Goal: Information Seeking & Learning: Learn about a topic

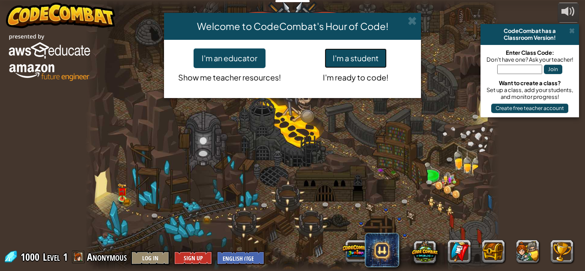
click at [347, 59] on button "I'm a student" at bounding box center [355, 58] width 62 height 20
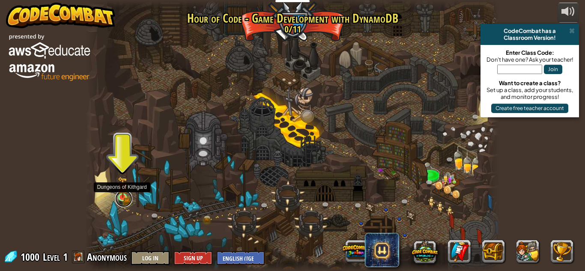
click at [124, 200] on link at bounding box center [123, 198] width 17 height 17
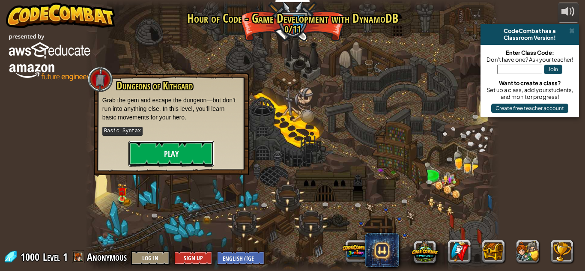
click at [183, 151] on button "Play" at bounding box center [171, 154] width 86 height 26
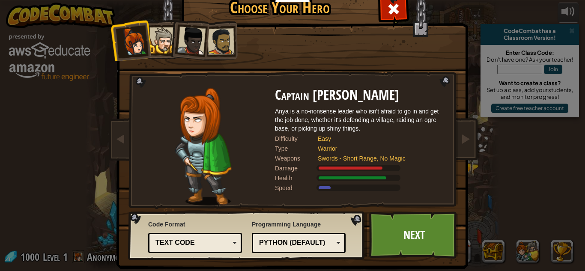
click at [192, 51] on div at bounding box center [191, 41] width 28 height 28
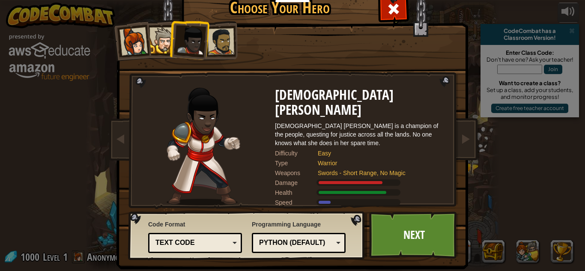
click at [152, 52] on div at bounding box center [162, 40] width 26 height 26
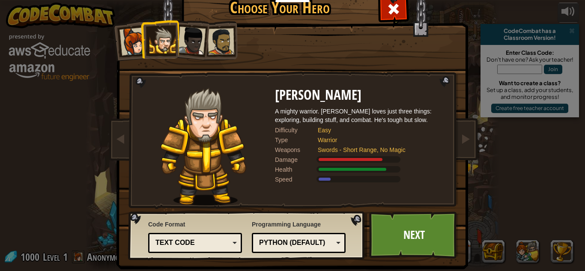
click at [181, 50] on div at bounding box center [191, 41] width 28 height 28
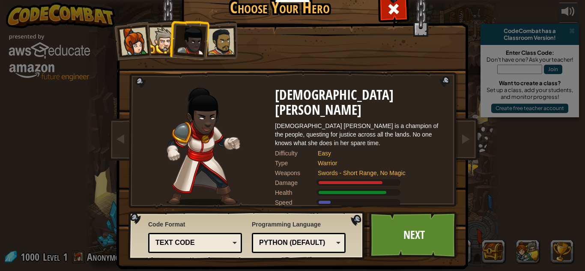
click at [200, 48] on div at bounding box center [191, 41] width 28 height 28
click at [210, 46] on div at bounding box center [221, 41] width 27 height 27
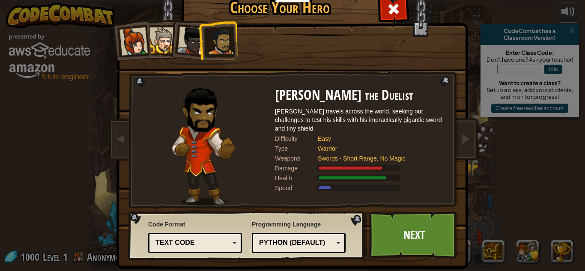
click at [197, 45] on div at bounding box center [191, 41] width 28 height 28
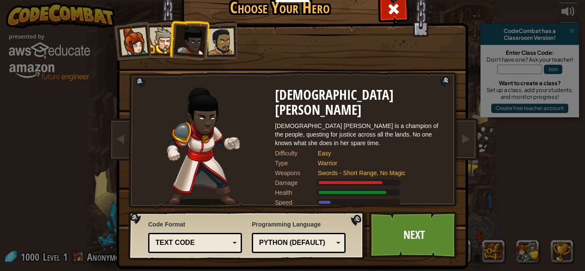
click at [173, 43] on li at bounding box center [189, 39] width 42 height 42
click at [153, 48] on div at bounding box center [162, 40] width 26 height 26
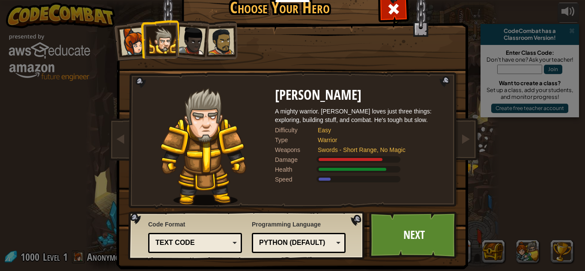
click at [134, 54] on div at bounding box center [133, 41] width 28 height 28
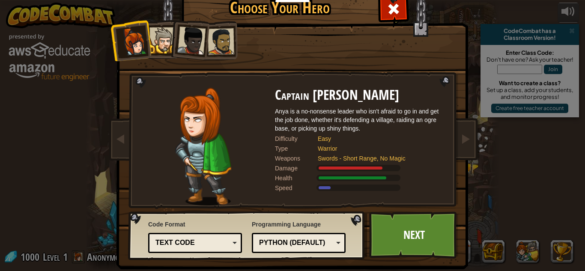
click at [162, 44] on div at bounding box center [162, 40] width 26 height 26
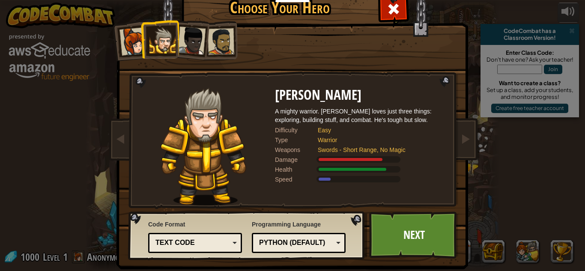
click at [193, 44] on div at bounding box center [191, 41] width 28 height 28
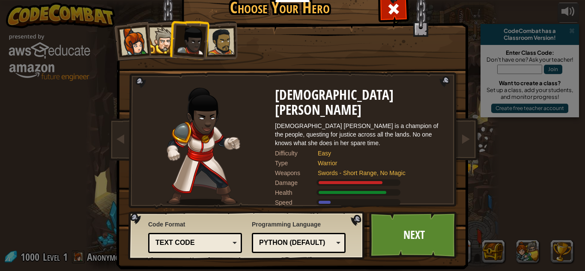
click at [212, 47] on div at bounding box center [221, 41] width 27 height 27
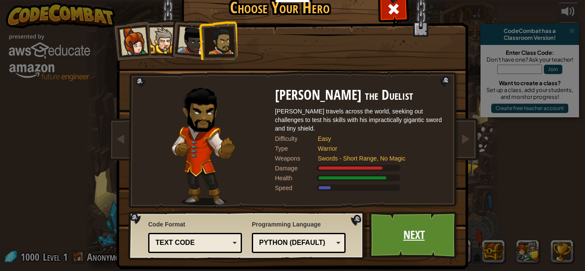
click at [406, 235] on link "Next" at bounding box center [413, 234] width 89 height 47
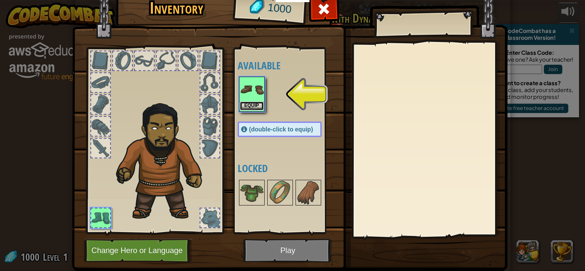
click at [251, 105] on button "Equip" at bounding box center [252, 105] width 24 height 9
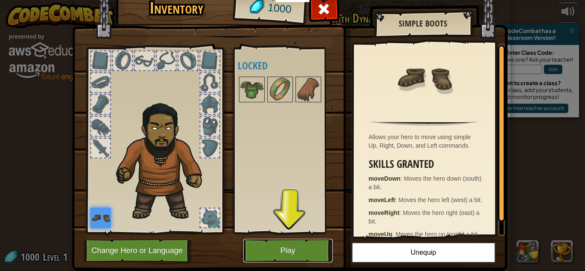
click at [285, 251] on button "Play" at bounding box center [287, 251] width 89 height 24
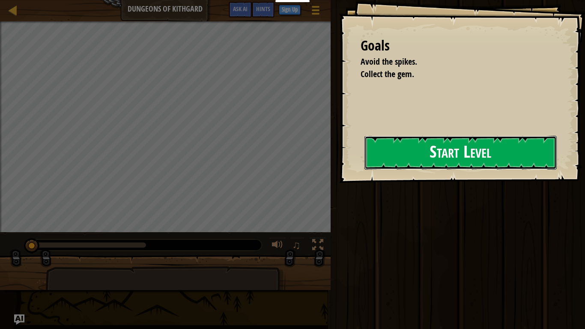
click at [395, 139] on button "Start Level" at bounding box center [460, 153] width 192 height 34
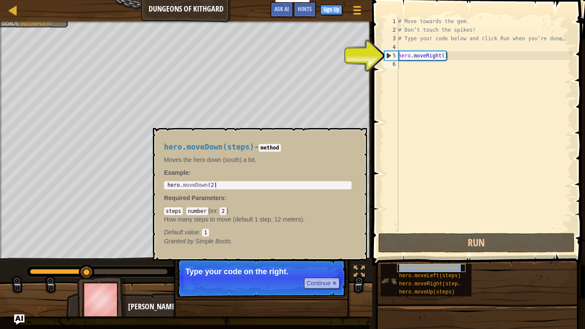
click at [445, 264] on div "hero.moveDown(steps)" at bounding box center [431, 268] width 68 height 8
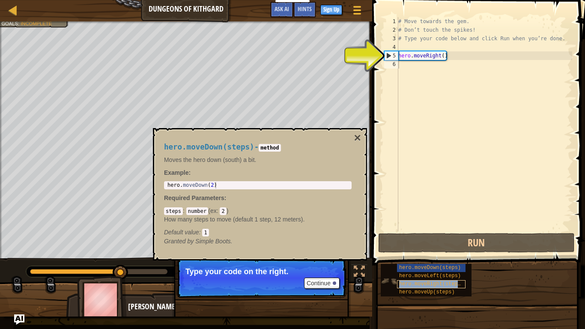
click at [441, 271] on div "hero.moveRight(steps)" at bounding box center [431, 284] width 68 height 8
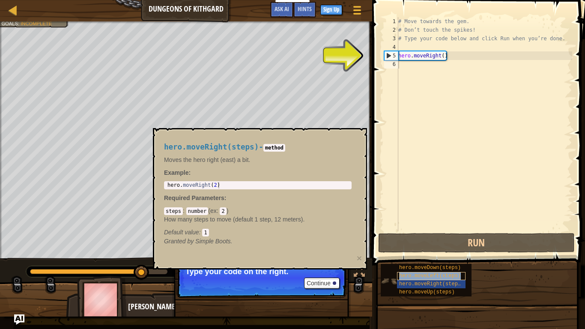
click at [441, 271] on span "hero.moveLeft(steps)" at bounding box center [430, 276] width 62 height 6
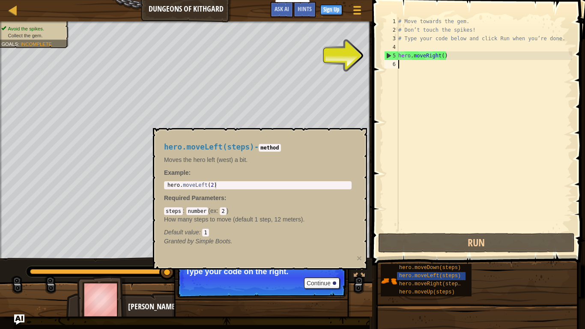
scroll to position [4, 0]
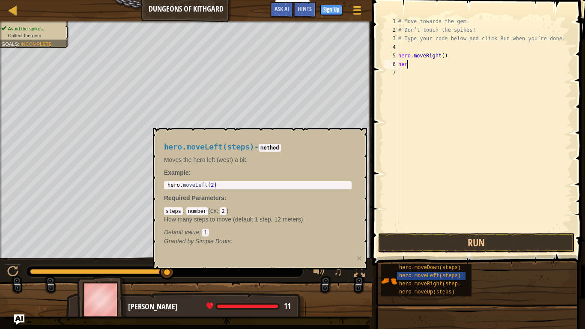
type textarea "hero"
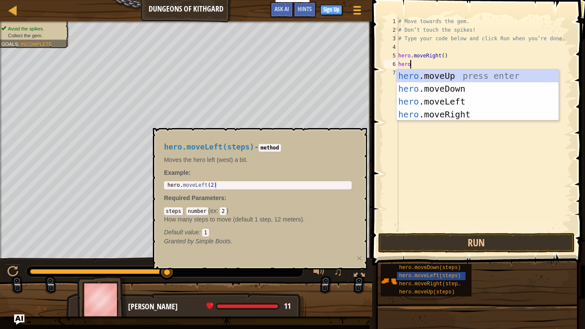
scroll to position [4, 1]
click at [470, 79] on div "hero .moveUp press enter hero .moveDown press enter hero .moveLeft press enter …" at bounding box center [477, 107] width 162 height 77
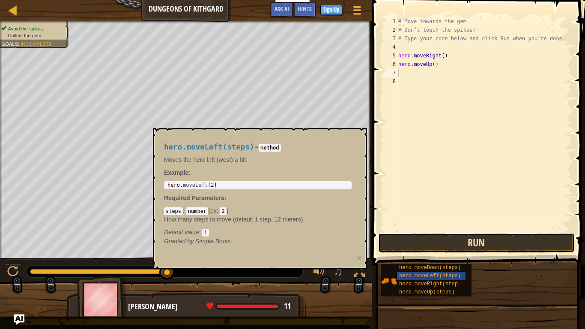
click at [454, 233] on button "Run" at bounding box center [476, 243] width 196 height 20
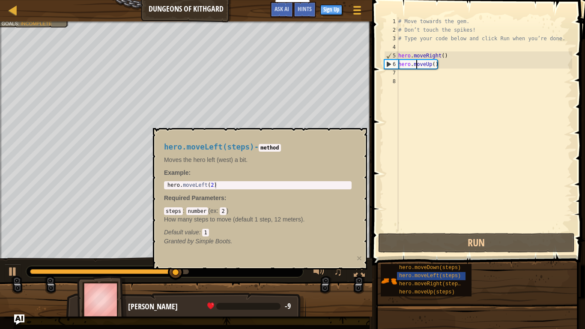
click at [417, 65] on div "# Move towards the gem. # Don’t touch the spikes! # Type your code below and cl…" at bounding box center [484, 132] width 176 height 231
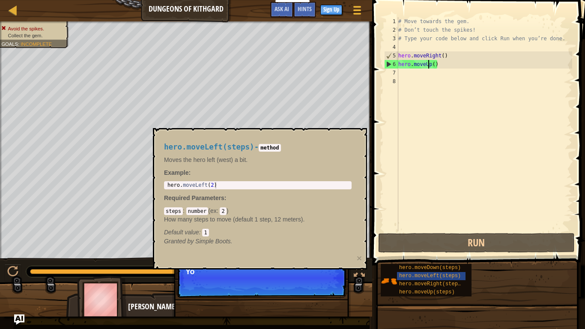
click at [427, 65] on div "# Move towards the gem. # Don’t touch the spikes! # Type your code below and cl…" at bounding box center [484, 132] width 176 height 231
click at [431, 65] on div "# Move towards the gem. # Don’t touch the spikes! # Type your code below and cl…" at bounding box center [484, 132] width 176 height 231
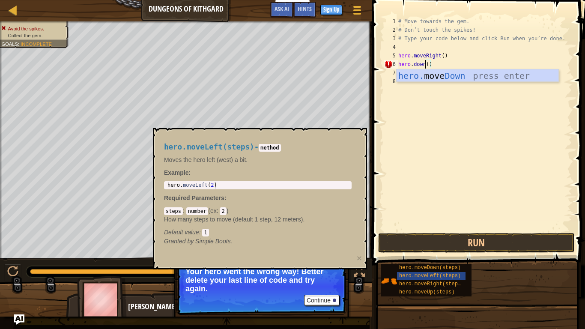
scroll to position [4, 4]
click at [501, 79] on div "hero. move Down press enter" at bounding box center [477, 88] width 162 height 39
type textarea "hero.moveDown()"
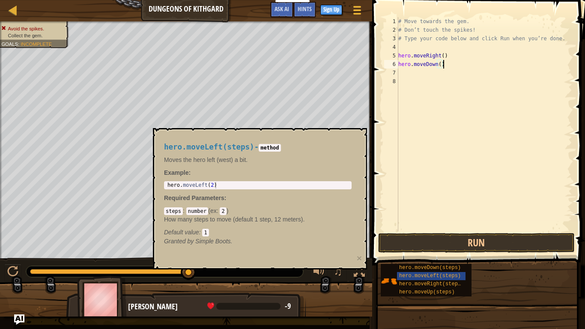
scroll to position [4, 0]
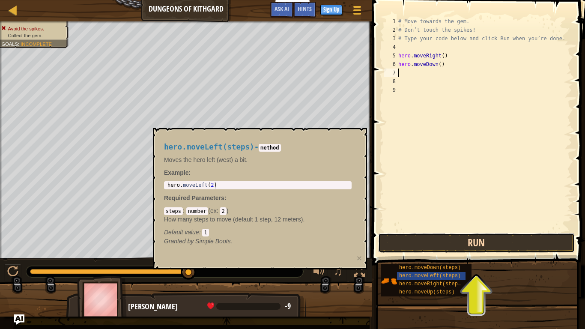
click at [427, 244] on button "Run" at bounding box center [476, 243] width 196 height 20
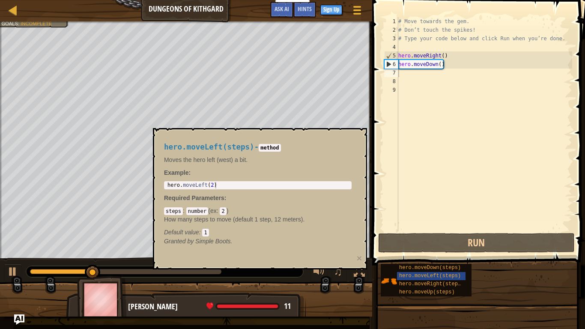
click at [280, 145] on code "method" at bounding box center [270, 148] width 22 height 8
click at [196, 234] on span "Default value" at bounding box center [181, 232] width 35 height 7
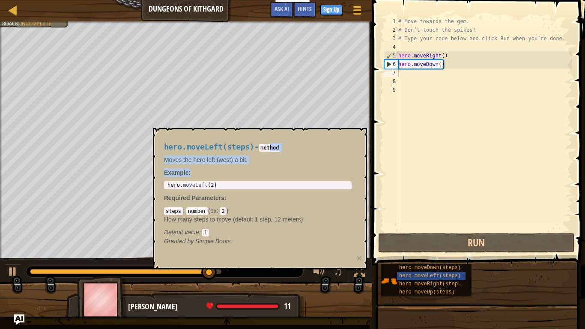
drag, startPoint x: 284, startPoint y: 137, endPoint x: 280, endPoint y: 167, distance: 30.8
click at [280, 167] on div "hero.moveLeft(steps) - method Moves the hero left (west) a bit. Example : 1 her…" at bounding box center [257, 194] width 199 height 119
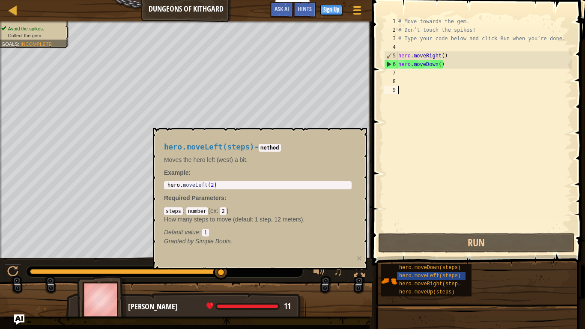
drag, startPoint x: 426, startPoint y: 86, endPoint x: 430, endPoint y: 81, distance: 5.5
click at [427, 85] on div "# Move towards the gem. # Don’t touch the spikes! # Type your code below and cl…" at bounding box center [484, 132] width 176 height 231
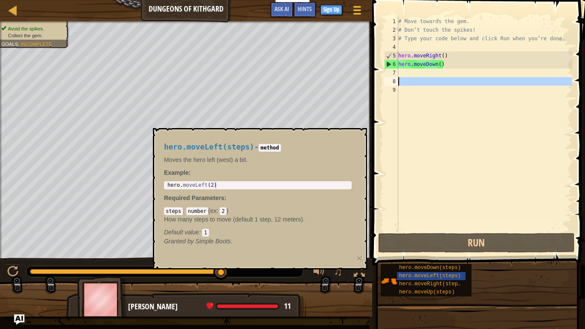
click at [431, 80] on div "# Move towards the gem. # Don’t touch the spikes! # Type your code below and cl…" at bounding box center [484, 124] width 176 height 214
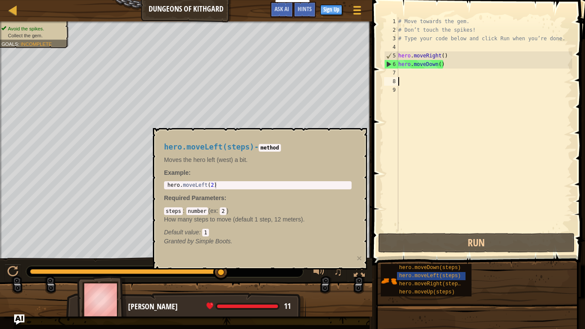
click at [431, 75] on div "# Move towards the gem. # Don’t touch the spikes! # Type your code below and cl…" at bounding box center [484, 132] width 176 height 231
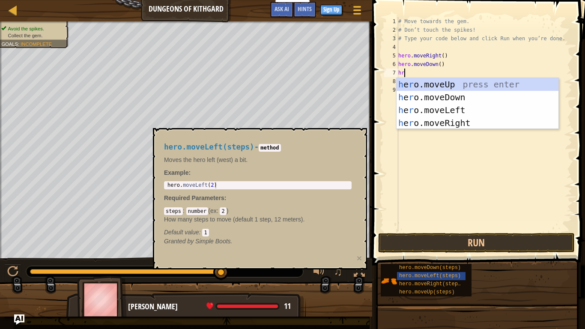
scroll to position [4, 1]
type textarea "hro"
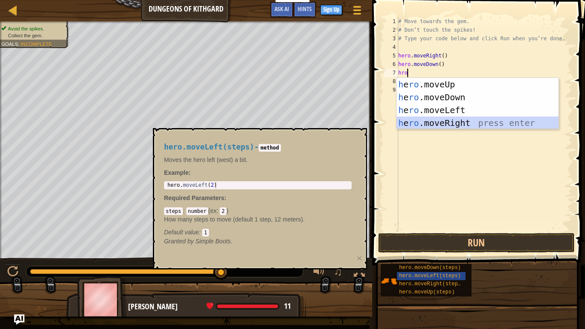
click at [484, 125] on div "h e ro .moveUp press enter h e ro .moveDown press enter h e ro .moveLeft press …" at bounding box center [477, 116] width 162 height 77
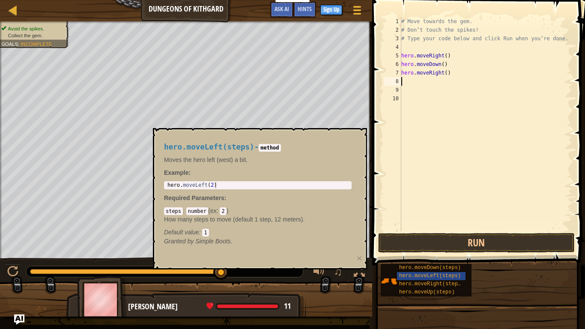
click at [202, 233] on span ":" at bounding box center [200, 232] width 3 height 7
click at [205, 233] on code "1" at bounding box center [205, 233] width 6 height 8
click at [441, 271] on span "hero.moveLeft(steps)" at bounding box center [430, 276] width 62 height 6
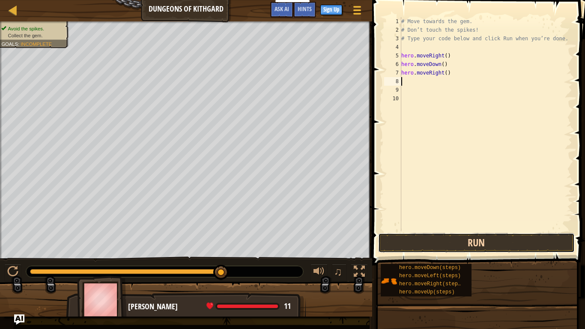
click at [458, 239] on button "Run" at bounding box center [476, 243] width 196 height 20
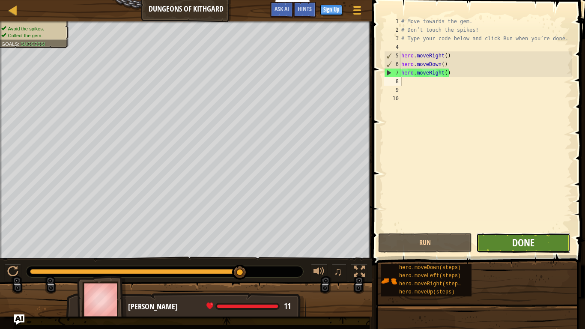
click at [527, 243] on span "Done" at bounding box center [523, 242] width 22 height 14
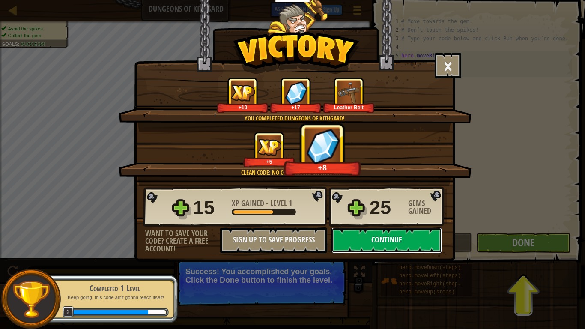
click at [402, 250] on button "Continue" at bounding box center [386, 240] width 110 height 26
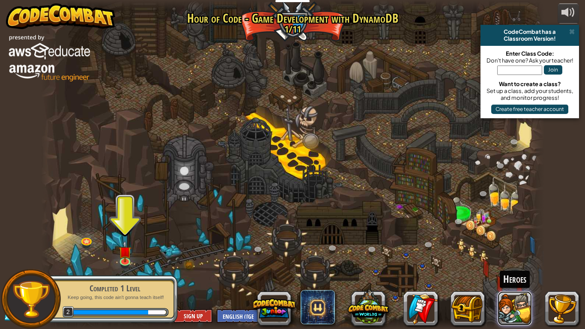
click at [518, 271] on button at bounding box center [514, 308] width 34 height 34
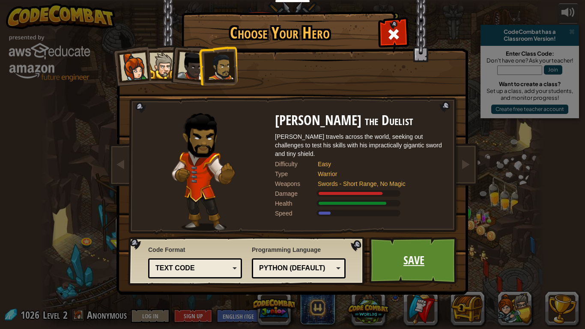
click at [390, 253] on link "Save" at bounding box center [413, 260] width 89 height 47
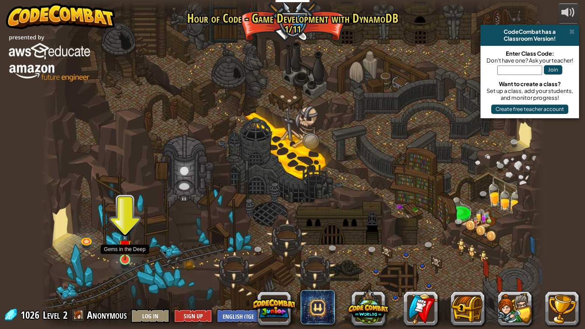
click at [129, 260] on img at bounding box center [125, 245] width 13 height 29
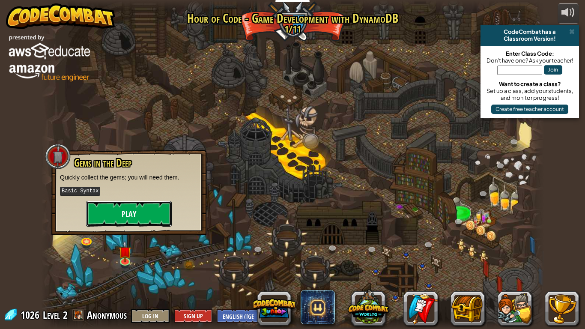
click at [156, 211] on button "Play" at bounding box center [129, 214] width 86 height 26
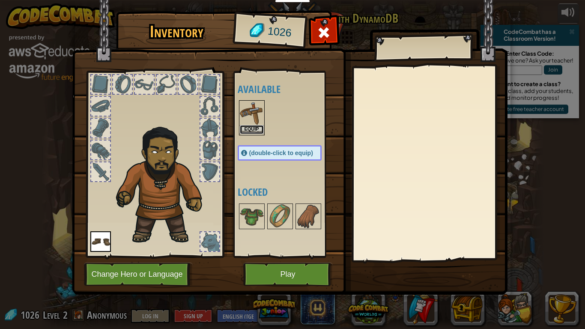
click at [246, 127] on button "Equip" at bounding box center [252, 129] width 24 height 9
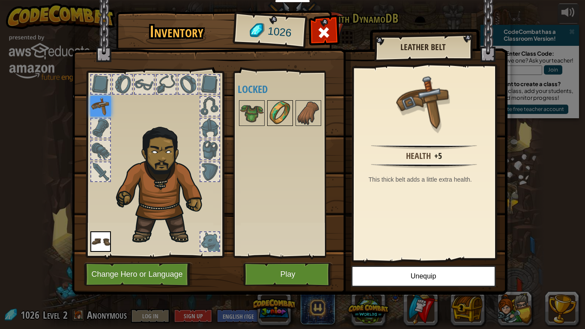
click at [292, 113] on div at bounding box center [280, 113] width 26 height 26
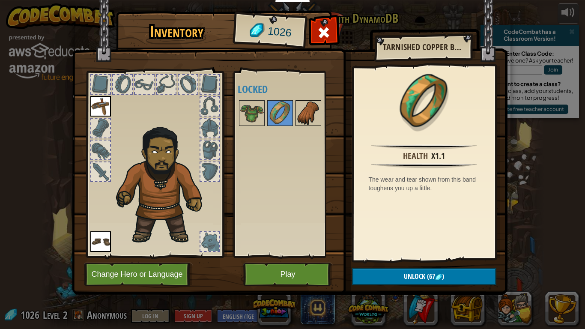
click at [314, 114] on img at bounding box center [308, 113] width 24 height 24
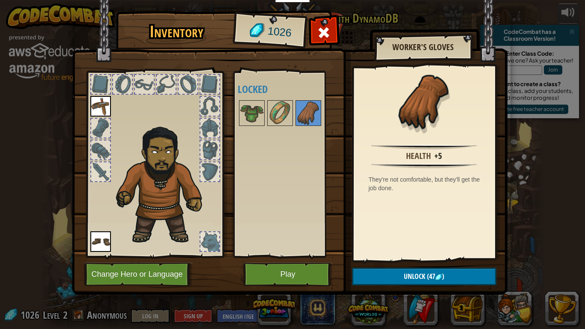
click at [286, 129] on div "Available Equip Equip (double-click to equip) Locked" at bounding box center [288, 164] width 101 height 179
click at [276, 113] on img at bounding box center [280, 113] width 24 height 24
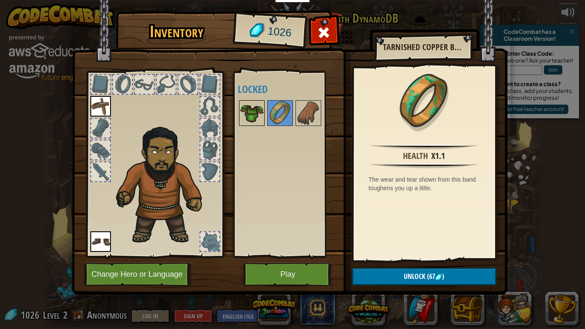
click at [254, 112] on img at bounding box center [252, 113] width 24 height 24
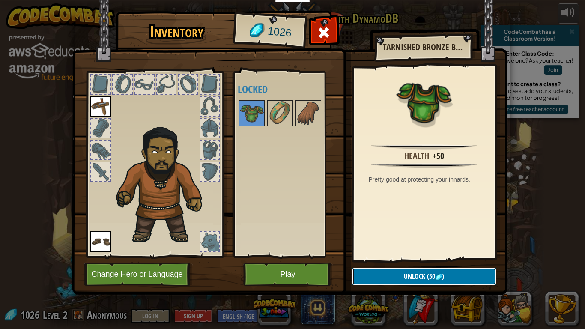
click at [431, 271] on span "(50" at bounding box center [430, 275] width 10 height 9
click at [431, 271] on button "Confirm" at bounding box center [424, 277] width 144 height 18
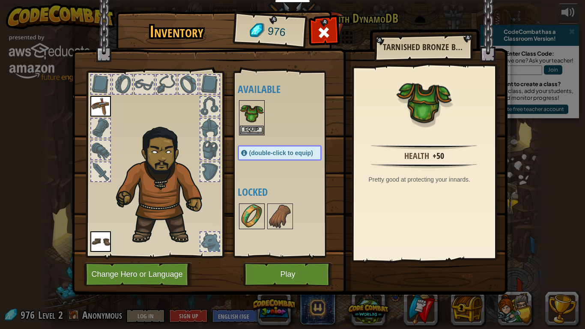
click at [245, 210] on img at bounding box center [252, 216] width 24 height 24
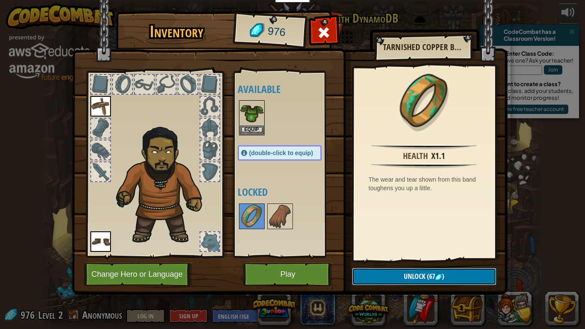
drag, startPoint x: 444, startPoint y: 267, endPoint x: 446, endPoint y: 277, distance: 10.4
click at [444, 268] on button "Unlock (67 )" at bounding box center [424, 277] width 144 height 18
click at [446, 271] on button "Confirm" at bounding box center [424, 277] width 144 height 18
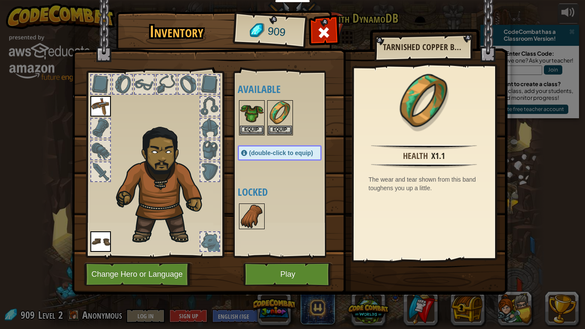
click at [244, 217] on img at bounding box center [252, 216] width 24 height 24
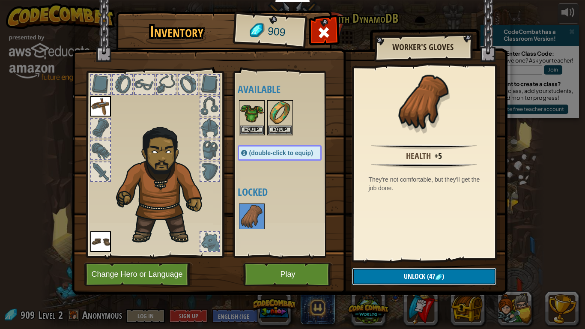
click at [441, 271] on img at bounding box center [438, 277] width 7 height 7
click at [441, 271] on button "Confirm" at bounding box center [424, 277] width 144 height 18
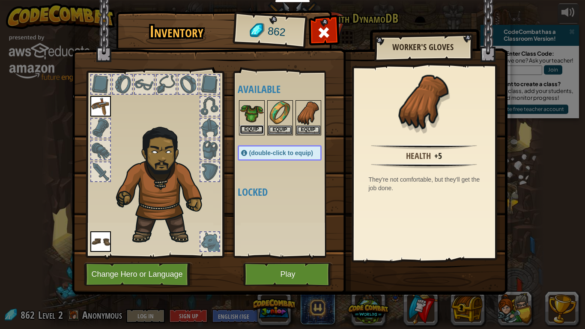
click at [241, 130] on button "Equip" at bounding box center [252, 129] width 24 height 9
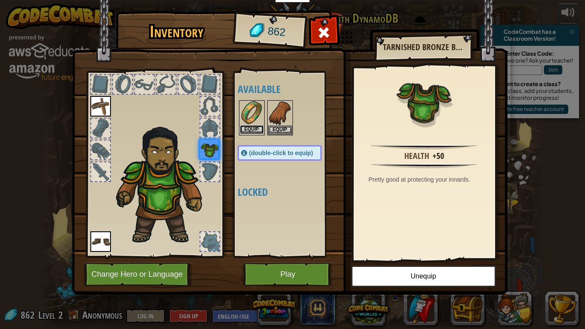
click at [255, 129] on button "Equip" at bounding box center [252, 129] width 24 height 9
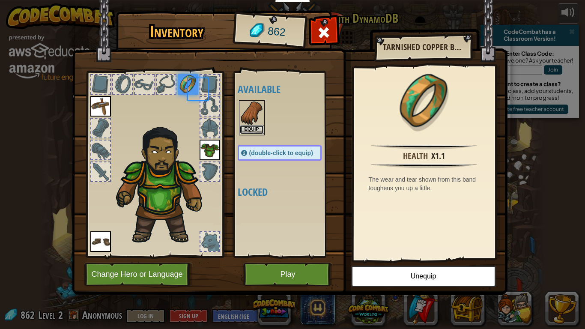
click at [258, 130] on button "Equip" at bounding box center [252, 129] width 24 height 9
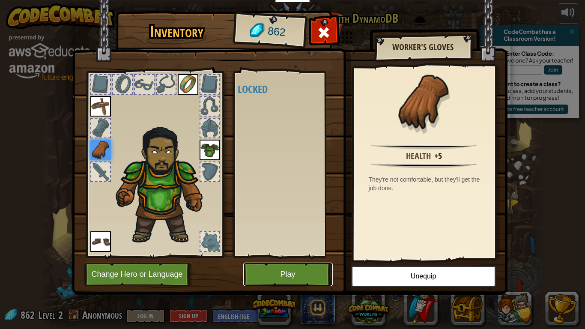
click at [309, 267] on button "Play" at bounding box center [287, 274] width 89 height 24
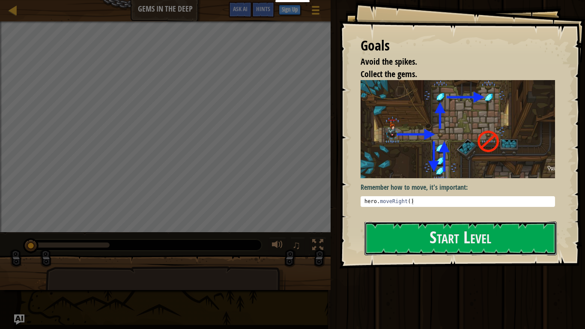
click at [495, 221] on button "Start Level" at bounding box center [460, 238] width 192 height 34
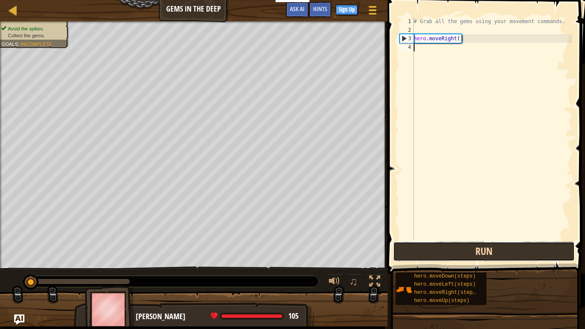
click at [481, 253] on button "Run" at bounding box center [484, 251] width 182 height 20
click at [481, 251] on button "Run" at bounding box center [484, 251] width 182 height 20
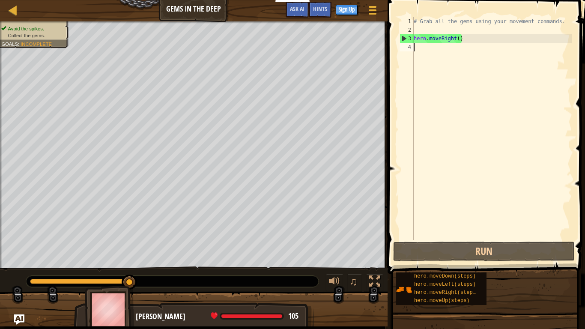
scroll to position [4, 0]
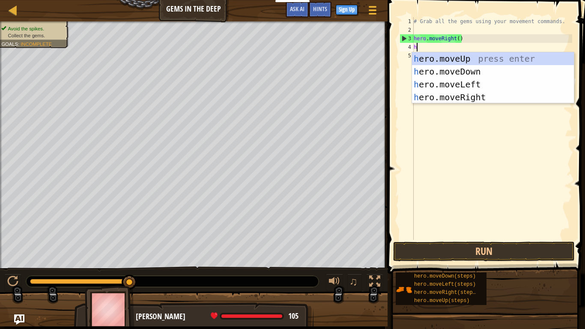
type textarea "hr"
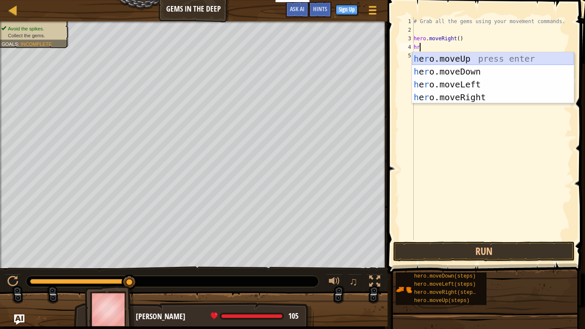
click at [466, 62] on div "h e r o.moveUp press enter h e r o.moveDown press enter h e r o.moveLeft press …" at bounding box center [493, 90] width 162 height 77
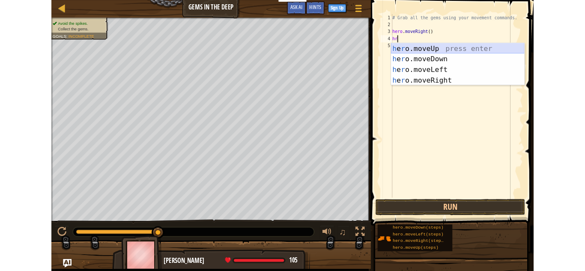
scroll to position [4, 0]
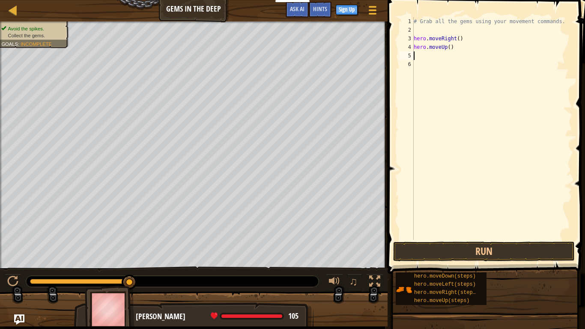
type textarea "h"
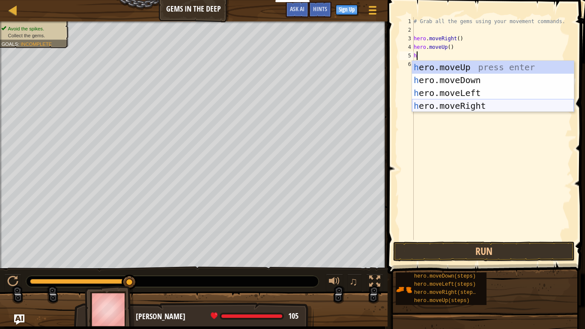
click at [470, 107] on div "h ero.moveUp press enter h ero.moveDown press enter h ero.moveLeft press enter …" at bounding box center [493, 99] width 162 height 77
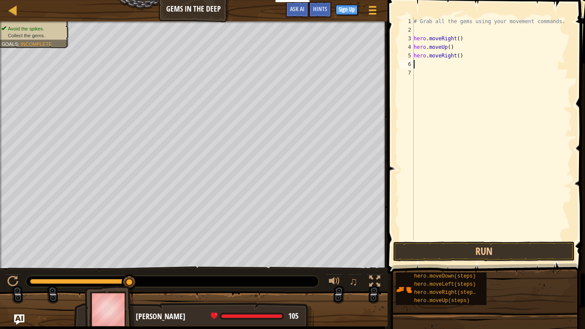
type textarea "h"
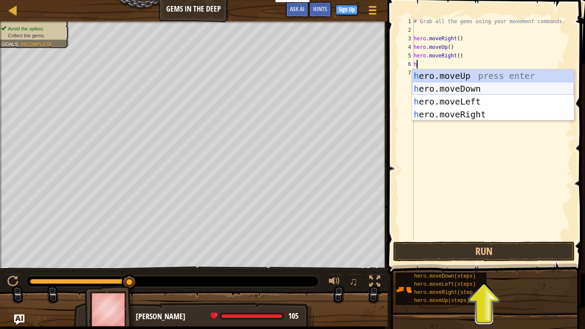
click at [488, 90] on div "h ero.moveUp press enter h ero.moveDown press enter h ero.moveLeft press enter …" at bounding box center [493, 107] width 162 height 77
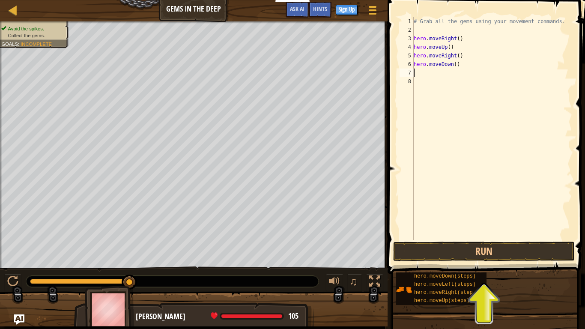
type textarea "h"
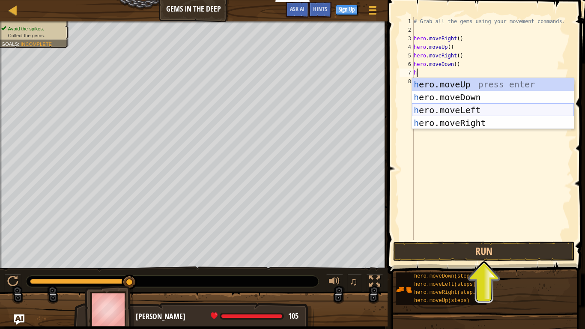
click at [491, 110] on div "h ero.moveUp press enter h ero.moveDown press enter h ero.moveLeft press enter …" at bounding box center [493, 116] width 162 height 77
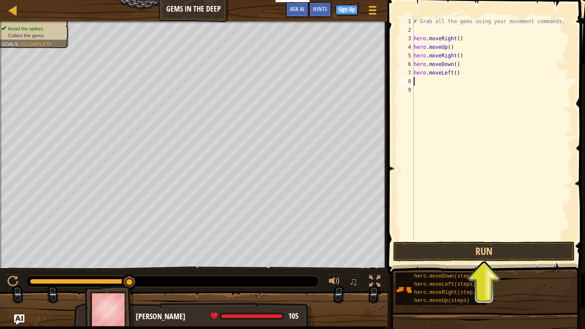
type textarea "h"
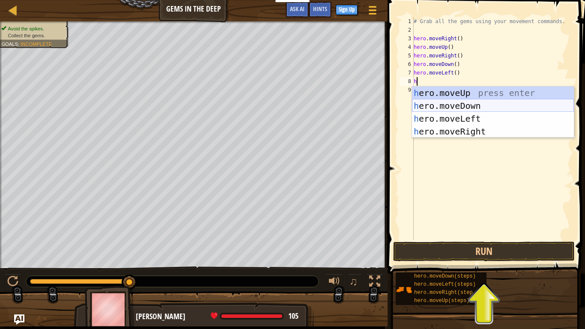
click at [496, 102] on div "h ero.moveUp press enter h ero.moveDown press enter h ero.moveLeft press enter …" at bounding box center [493, 124] width 162 height 77
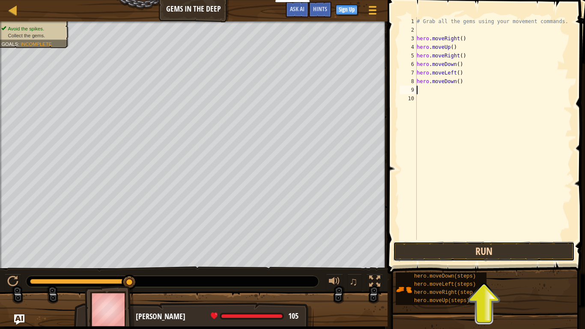
click at [500, 257] on button "Run" at bounding box center [484, 251] width 182 height 20
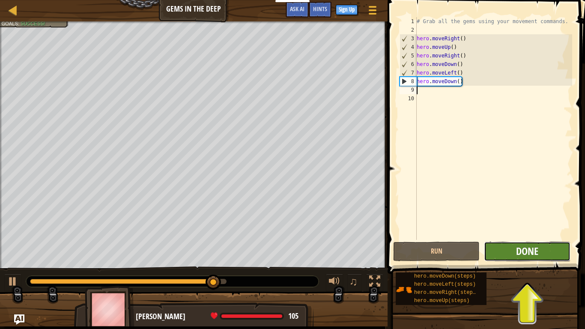
click at [527, 247] on span "Done" at bounding box center [527, 251] width 22 height 14
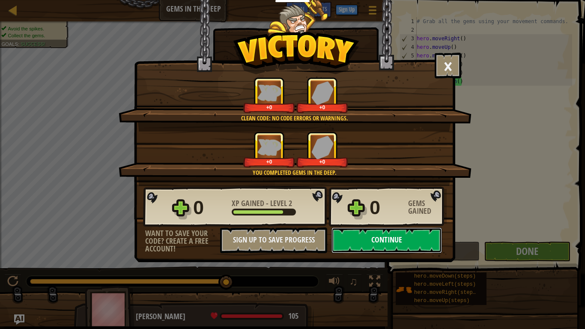
click at [421, 247] on button "Continue" at bounding box center [386, 240] width 110 height 26
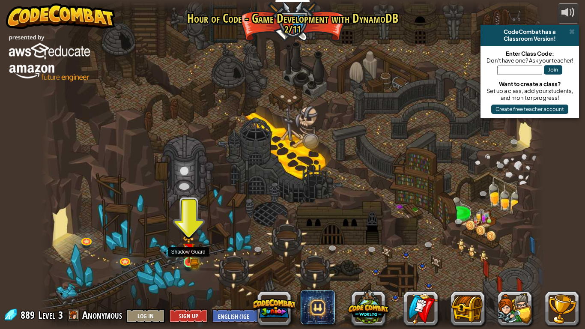
click at [193, 262] on img at bounding box center [188, 249] width 13 height 28
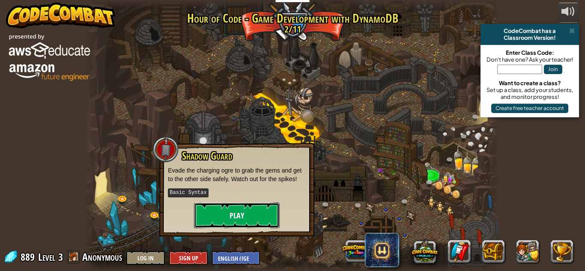
click at [253, 219] on button "Play" at bounding box center [237, 215] width 86 height 26
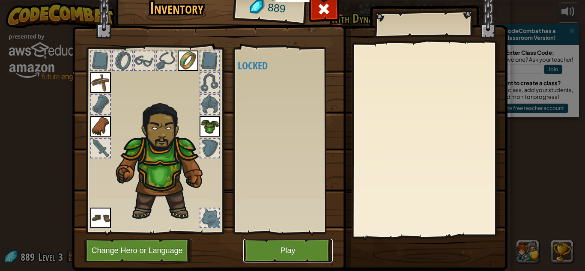
click at [289, 245] on button "Play" at bounding box center [287, 251] width 89 height 24
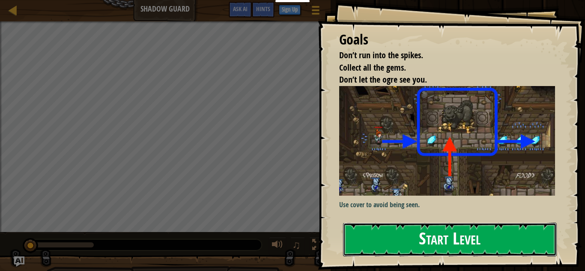
click at [438, 231] on button "Start Level" at bounding box center [450, 240] width 214 height 34
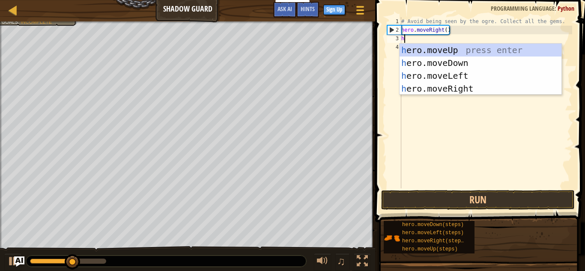
scroll to position [4, 0]
type textarea "hr"
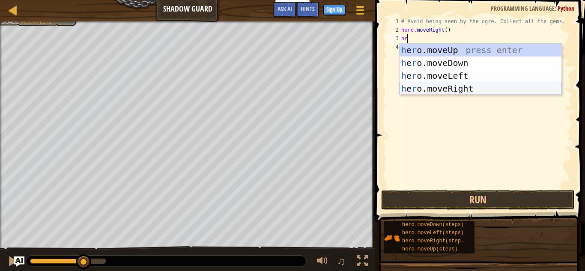
click at [470, 92] on div "h e r o.moveUp press enter h e r o.moveDown press enter h e r o.moveLeft press …" at bounding box center [480, 82] width 162 height 77
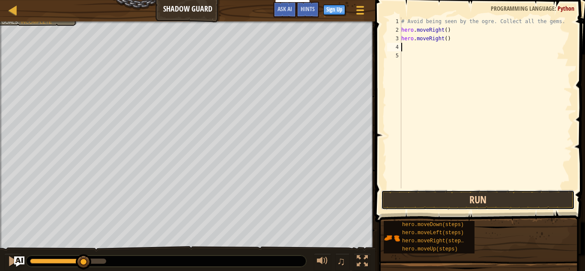
click at [472, 202] on button "Run" at bounding box center [477, 200] width 193 height 20
click at [472, 201] on button "Running" at bounding box center [477, 200] width 193 height 20
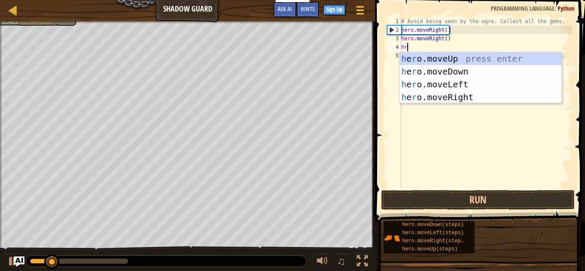
type textarea "hro"
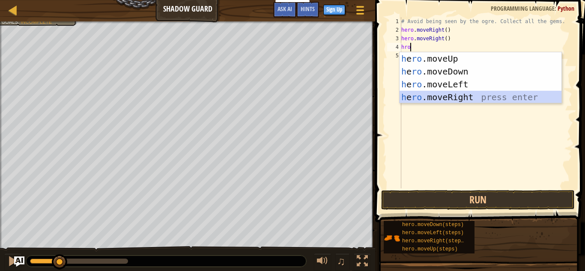
click at [476, 98] on div "h e ro .moveUp press enter h e ro .moveDown press enter h e ro .moveLeft press …" at bounding box center [480, 90] width 162 height 77
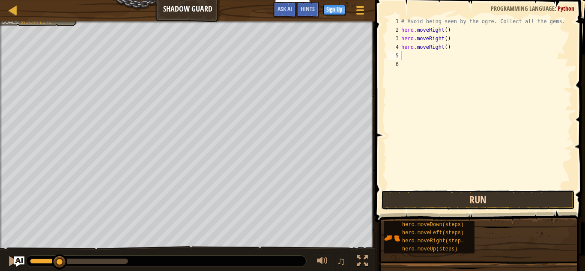
click at [449, 200] on button "Run" at bounding box center [477, 200] width 193 height 20
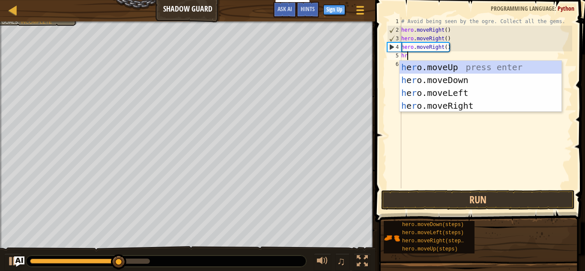
scroll to position [4, 0]
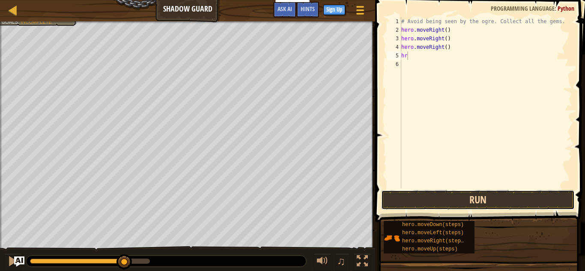
click at [465, 201] on button "Run" at bounding box center [477, 200] width 193 height 20
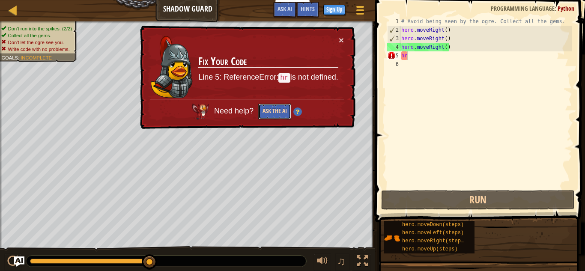
click at [279, 114] on button "Ask the AI" at bounding box center [274, 112] width 33 height 16
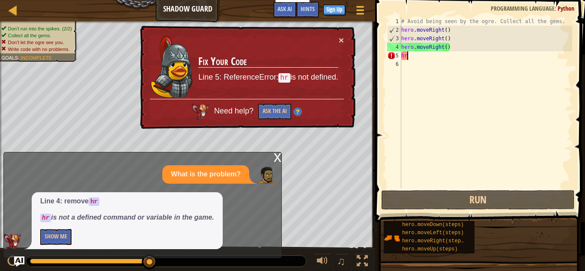
type textarea "h"
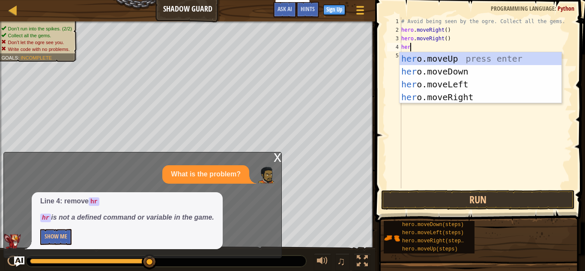
scroll to position [4, 1]
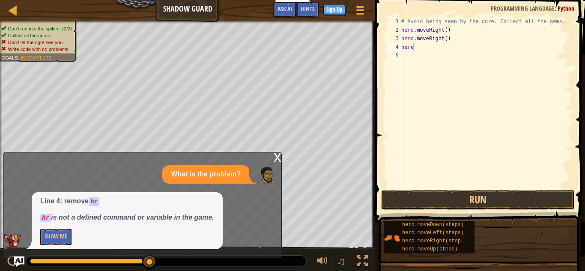
click at [524, 236] on div "hero.moveDown(steps) hero.moveLeft(steps) hero.moveRight(steps) hero.moveUp(ste…" at bounding box center [481, 236] width 196 height 33
click at [274, 159] on div "x" at bounding box center [278, 156] width 8 height 9
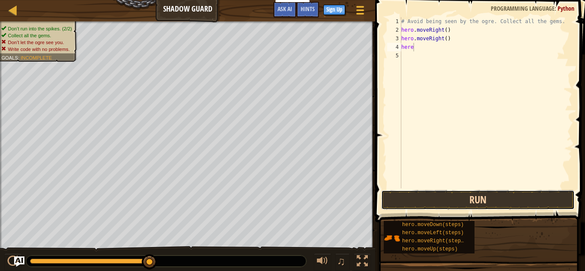
click at [509, 195] on button "Run" at bounding box center [477, 200] width 193 height 20
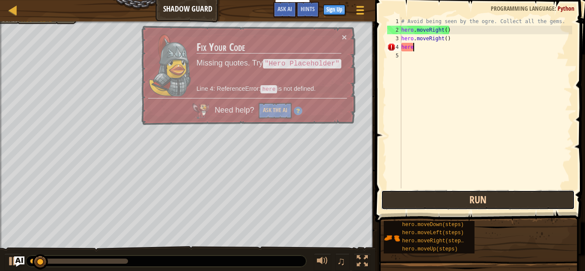
click at [508, 194] on button "Run" at bounding box center [477, 200] width 193 height 20
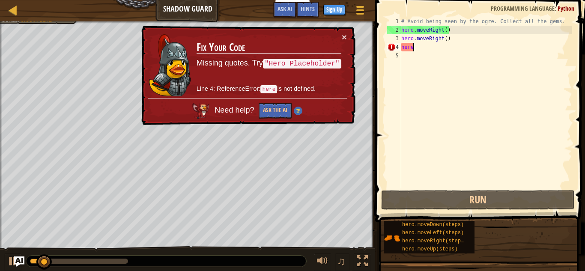
scroll to position [4, 1]
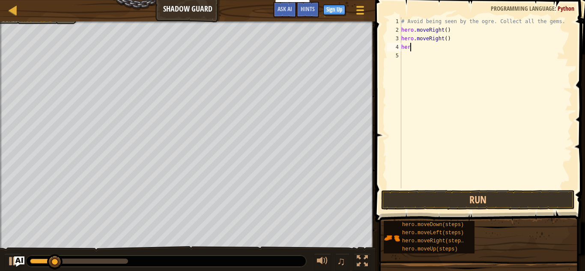
type textarea "hero"
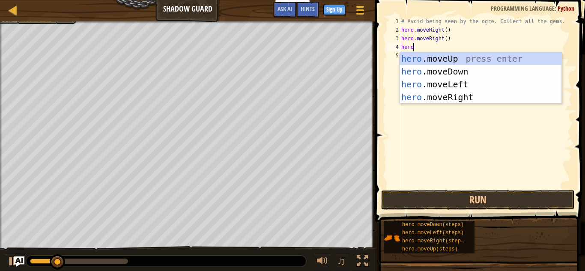
scroll to position [4, 1]
click at [460, 62] on div "hero .moveUp press enter hero .moveDown press enter hero .moveLeft press enter …" at bounding box center [480, 90] width 162 height 77
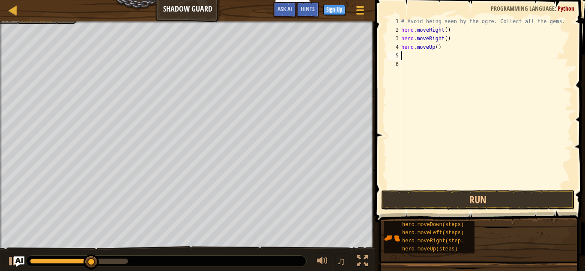
scroll to position [4, 0]
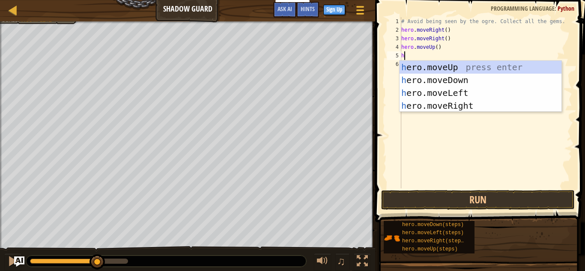
type textarea "hr"
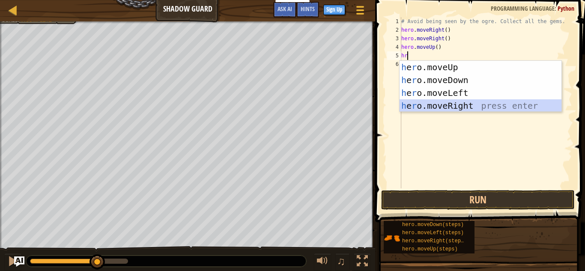
click at [470, 106] on div "h e r o.moveUp press enter h e r o.moveDown press enter h e r o.moveLeft press …" at bounding box center [480, 99] width 162 height 77
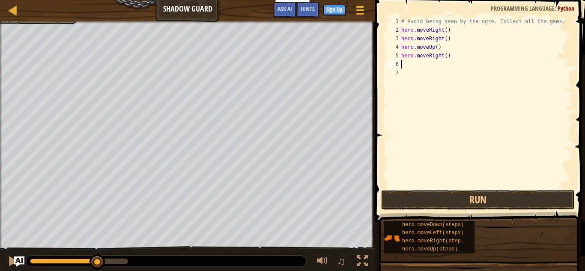
type textarea "hr"
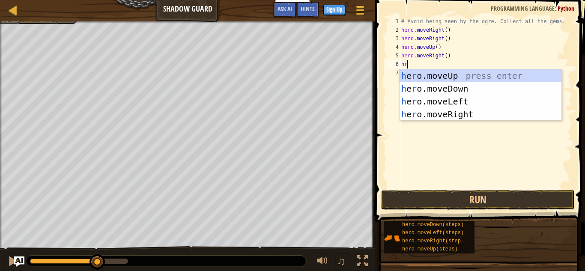
scroll to position [4, 0]
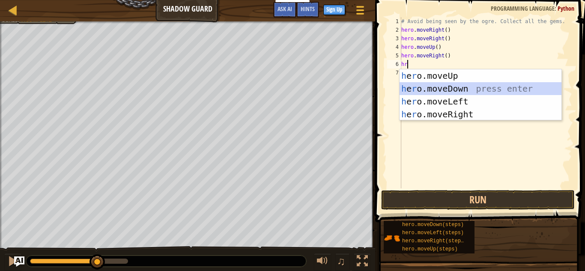
click at [453, 87] on div "h e r o.moveUp press enter h e r o.moveDown press enter h e r o.moveLeft press …" at bounding box center [480, 107] width 162 height 77
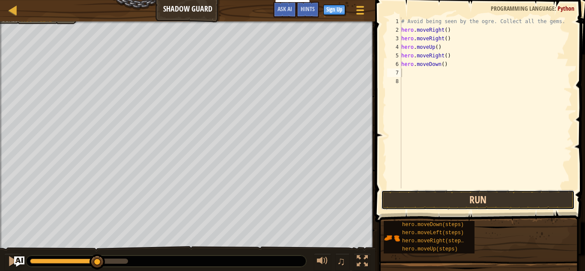
click at [456, 202] on button "Run" at bounding box center [477, 200] width 193 height 20
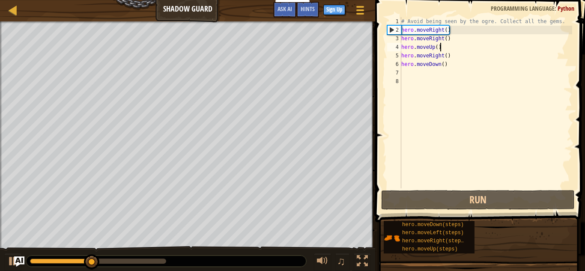
click at [454, 49] on div "# Avoid being seen by the ogre. Collect all the gems. hero . moveRight ( ) hero…" at bounding box center [485, 111] width 173 height 188
click at [454, 37] on div "# Avoid being seen by the ogre. Collect all the gems. hero . moveRight ( ) hero…" at bounding box center [485, 111] width 173 height 188
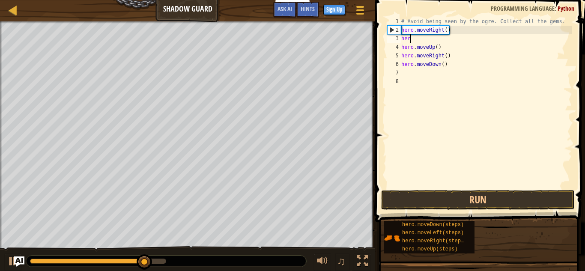
type textarea "h"
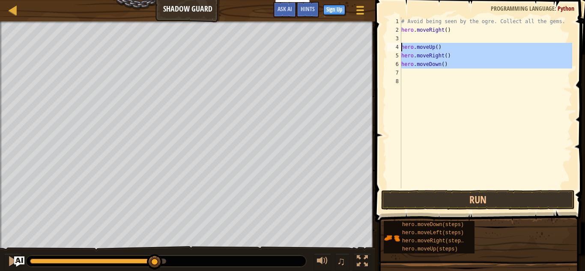
drag, startPoint x: 455, startPoint y: 74, endPoint x: 396, endPoint y: 46, distance: 65.5
click at [396, 46] on div "1 2 3 4 5 6 7 8 # Avoid being seen by the ogre. Collect all the gems. hero . mo…" at bounding box center [478, 102] width 187 height 171
click at [468, 65] on div "# Avoid being seen by the ogre. Collect all the gems. hero . moveRight ( ) hero…" at bounding box center [485, 102] width 173 height 171
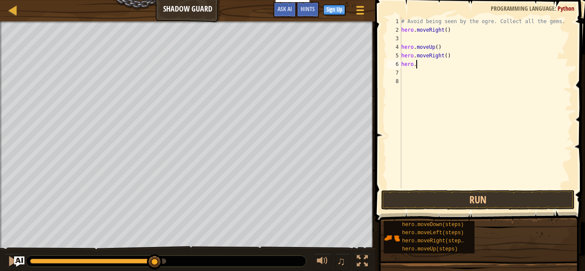
type textarea "h"
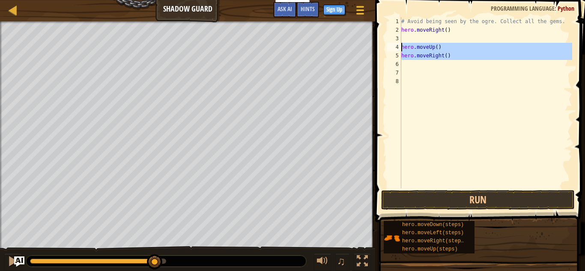
drag, startPoint x: 465, startPoint y: 63, endPoint x: 391, endPoint y: 52, distance: 74.8
click at [391, 52] on div "1 2 3 4 5 6 7 8 # Avoid being seen by the ogre. Collect all the gems. hero . mo…" at bounding box center [478, 102] width 187 height 171
type textarea "hero.moveRight()"
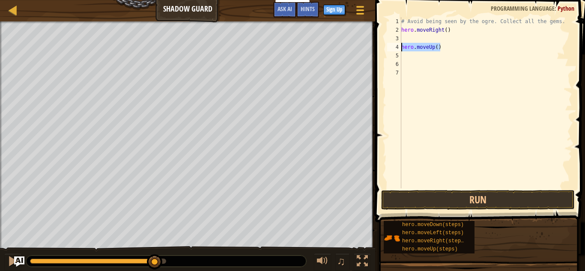
drag, startPoint x: 459, startPoint y: 48, endPoint x: 372, endPoint y: 43, distance: 87.5
click at [372, 43] on div "Hints 1 2 3 4 5 6 7 # Avoid being seen by the ogre. Collect all the gems. hero …" at bounding box center [478, 135] width 212 height 271
type textarea "hero.moveUp()"
click at [398, 42] on div "3" at bounding box center [394, 38] width 14 height 9
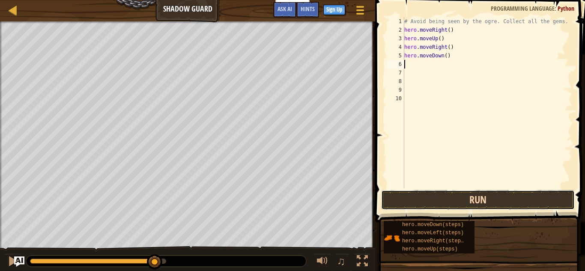
click at [447, 197] on button "Run" at bounding box center [477, 200] width 193 height 20
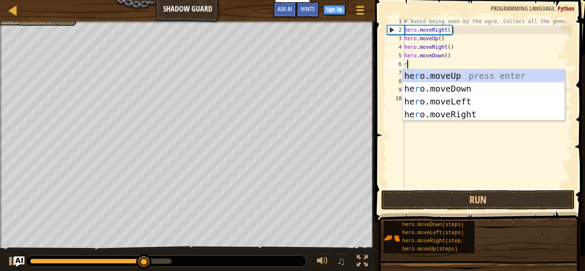
type textarea "ri"
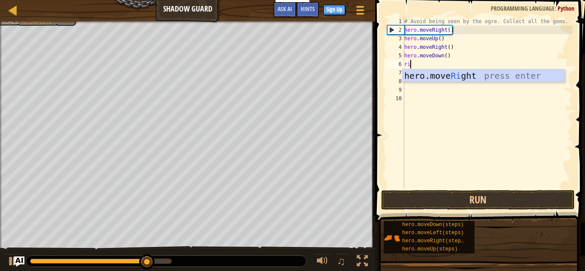
scroll to position [4, 0]
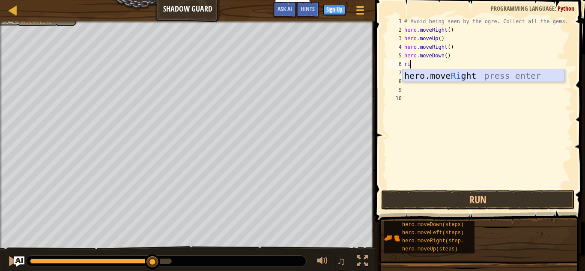
click at [505, 79] on div "hero.move Ri ght press enter" at bounding box center [483, 88] width 162 height 39
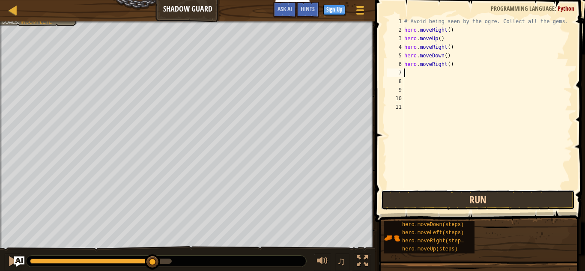
click at [491, 203] on button "Run" at bounding box center [477, 200] width 193 height 20
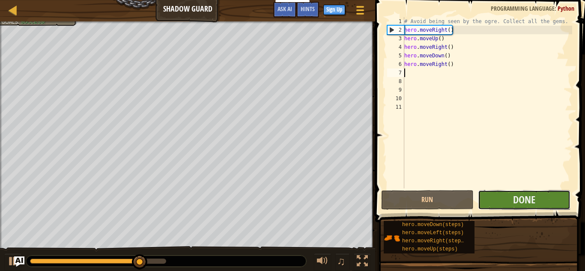
click at [542, 199] on button "Done" at bounding box center [524, 200] width 92 height 20
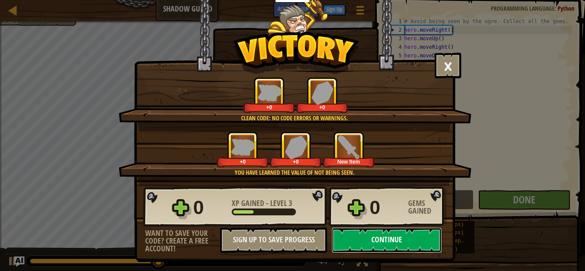
click at [413, 241] on button "Continue" at bounding box center [386, 240] width 110 height 26
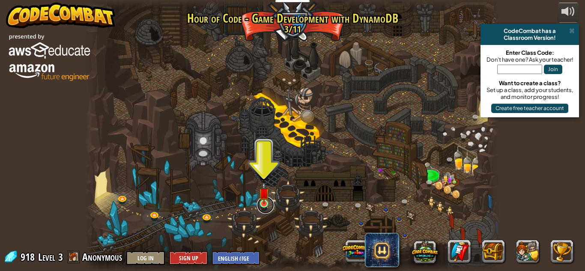
click at [271, 203] on link at bounding box center [265, 204] width 17 height 17
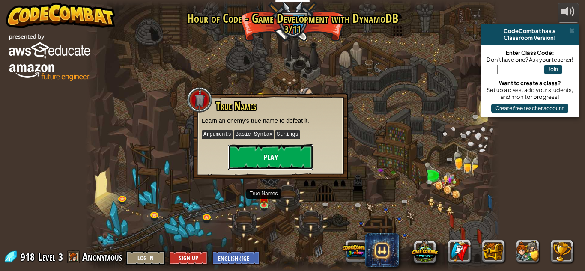
click at [287, 163] on button "Play" at bounding box center [271, 157] width 86 height 26
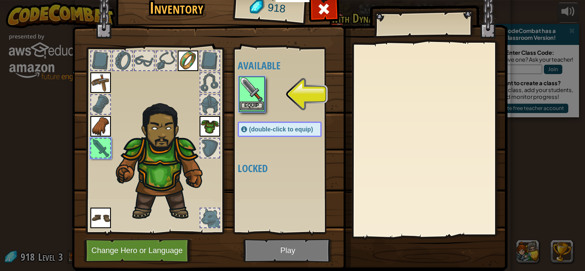
click at [254, 101] on img at bounding box center [252, 89] width 24 height 24
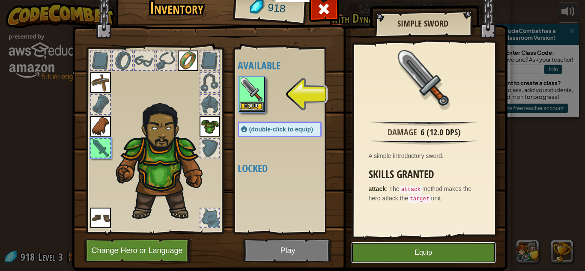
click at [416, 250] on button "Equip" at bounding box center [423, 252] width 145 height 21
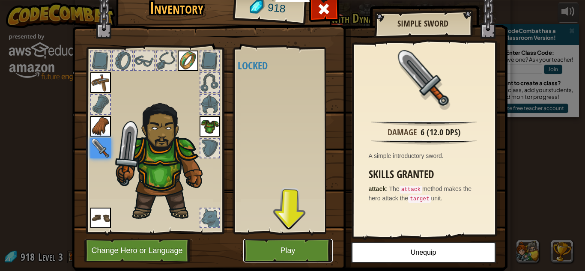
click at [289, 247] on button "Play" at bounding box center [287, 251] width 89 height 24
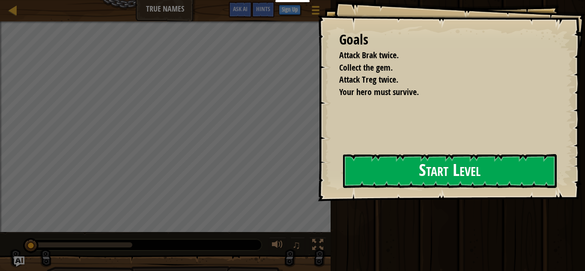
click at [425, 188] on div "Goals Attack Brak twice. Collect the gem. Attack Treg twice. Your hero must sur…" at bounding box center [451, 100] width 267 height 201
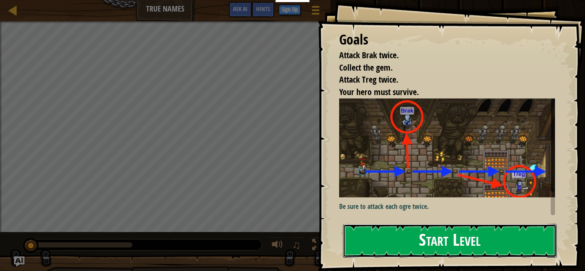
click at [446, 224] on button "Start Level" at bounding box center [450, 241] width 214 height 34
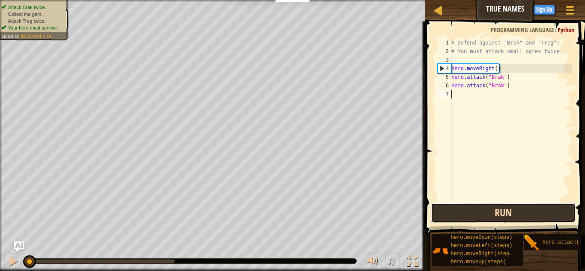
click at [480, 205] on button "Run" at bounding box center [503, 213] width 145 height 20
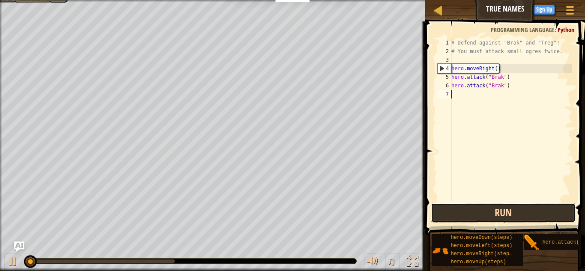
click at [480, 209] on button "Run" at bounding box center [503, 213] width 145 height 20
click at [480, 210] on button "Run" at bounding box center [503, 213] width 145 height 20
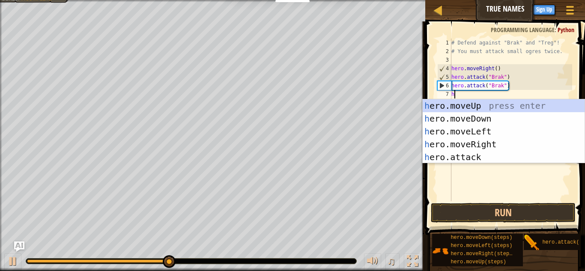
scroll to position [4, 0]
type textarea "hr"
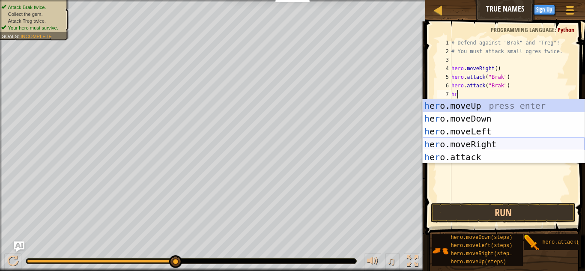
click at [485, 144] on div "h e r o.moveUp press enter h e r o.moveDown press enter h e r o.moveLeft press …" at bounding box center [504, 144] width 162 height 90
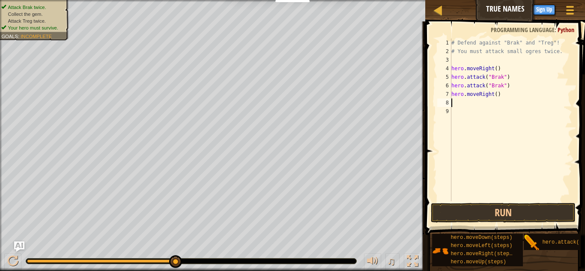
scroll to position [4, 0]
type textarea "h"
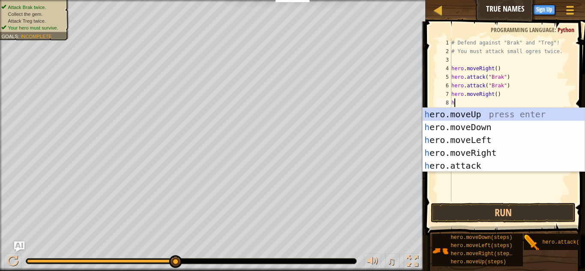
click at [541, 173] on div "# Defend against "Brak" and "Treg"! # You must attack small ogres twice. hero .…" at bounding box center [510, 129] width 122 height 180
click at [482, 163] on div "h ero.moveUp press enter h ero.moveDown press enter h ero.moveLeft press enter …" at bounding box center [504, 153] width 162 height 90
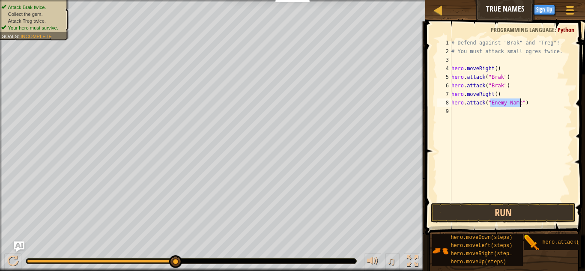
click at [509, 99] on div "# Defend against "Brak" and "Treg"! # You must attack small ogres twice. hero .…" at bounding box center [510, 120] width 122 height 163
click at [509, 102] on div "# Defend against "Brak" and "Treg"! # You must attack small ogres twice. hero .…" at bounding box center [510, 129] width 122 height 180
drag, startPoint x: 520, startPoint y: 102, endPoint x: 489, endPoint y: 101, distance: 30.4
click at [489, 101] on div "# Defend against "Brak" and "Treg"! # You must attack small ogres twice. hero .…" at bounding box center [510, 129] width 122 height 180
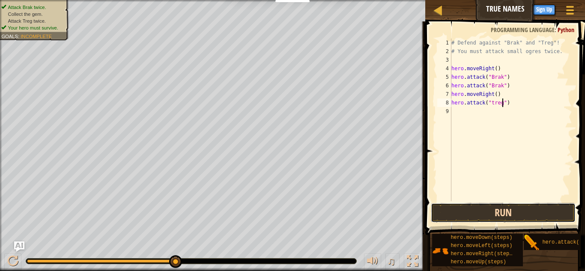
click at [502, 209] on button "Run" at bounding box center [503, 213] width 145 height 20
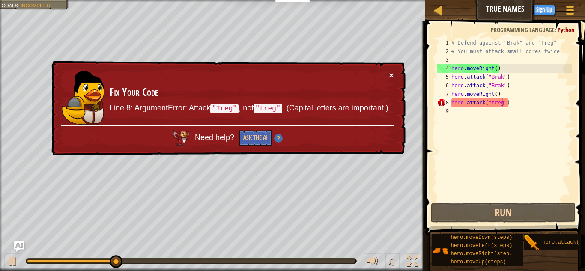
click at [391, 74] on button "×" at bounding box center [391, 75] width 5 height 9
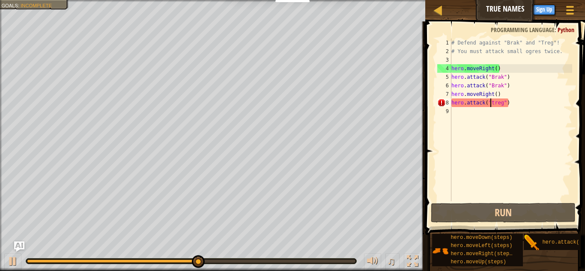
click at [491, 102] on div "# Defend against "Brak" and "Treg"! # You must attack small ogres twice. hero .…" at bounding box center [510, 129] width 122 height 180
click at [493, 106] on div "# Defend against "Brak" and "Treg"! # You must attack small ogres twice. hero .…" at bounding box center [510, 129] width 122 height 180
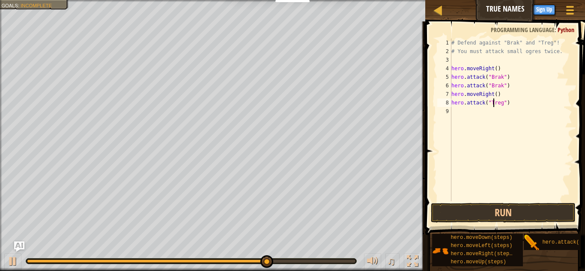
scroll to position [4, 6]
type textarea "hero.attack("Treg")"
click at [503, 205] on button "Run" at bounding box center [503, 213] width 145 height 20
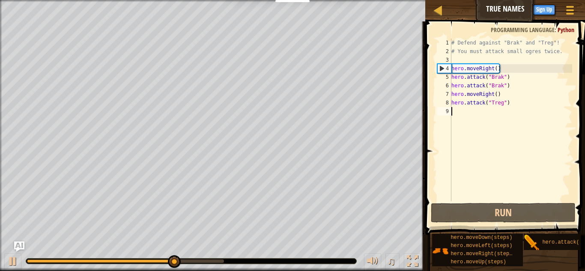
click at [491, 114] on div "# Defend against "Brak" and "Treg"! # You must attack small ogres twice. hero .…" at bounding box center [510, 129] width 122 height 180
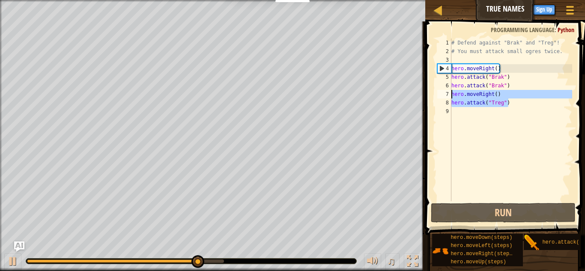
drag, startPoint x: 513, startPoint y: 105, endPoint x: 439, endPoint y: 97, distance: 74.5
click at [439, 97] on div "1 2 3 4 5 6 7 8 9 # Defend against "Brak" and "Treg"! # You must attack small o…" at bounding box center [503, 120] width 137 height 163
click at [456, 102] on div "# Defend against "Brak" and "Treg"! # You must attack small ogres twice. hero .…" at bounding box center [510, 120] width 122 height 163
type textarea "hero.attack("Treg")"
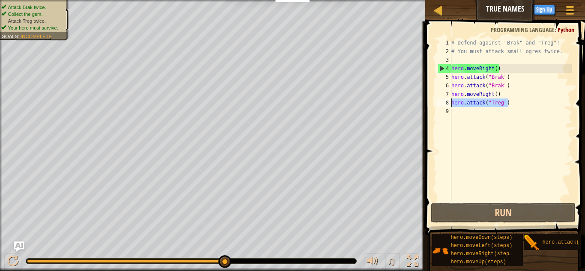
drag, startPoint x: 520, startPoint y: 106, endPoint x: 449, endPoint y: 101, distance: 71.7
click at [449, 101] on div "hero.attack("Treg") 1 2 3 4 5 6 7 8 9 # Defend against "Brak" and "Treg"! # You…" at bounding box center [503, 120] width 137 height 163
click at [474, 115] on div "# Defend against "Brak" and "Treg"! # You must attack small ogres twice. hero .…" at bounding box center [510, 129] width 122 height 180
paste textarea "hero.attack("Treg")"
type textarea "hero.attack("Treg")"
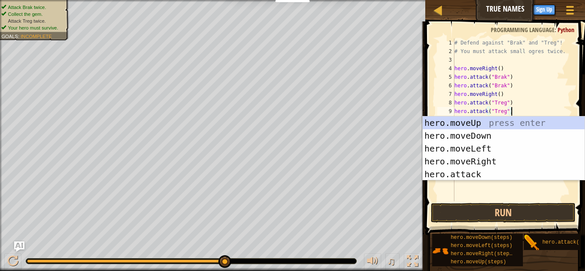
click at [490, 185] on div "# Defend against "Brak" and "Treg"! # You must attack small ogres twice. hero .…" at bounding box center [511, 129] width 119 height 180
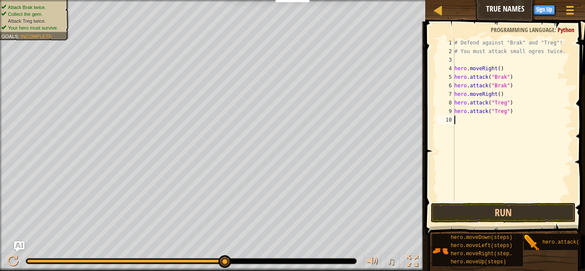
paste textarea "hero.attack("Treg")"
type textarea "hero.attack("Treg")"
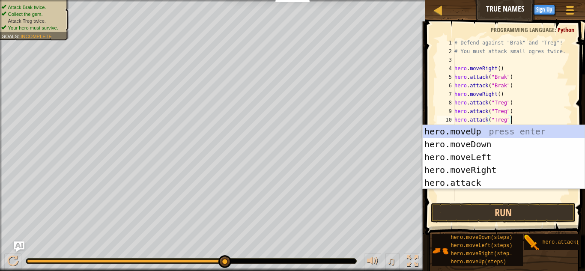
click at [497, 199] on div "# Defend against "Brak" and "Treg"! # You must attack small ogres twice. hero .…" at bounding box center [511, 129] width 119 height 180
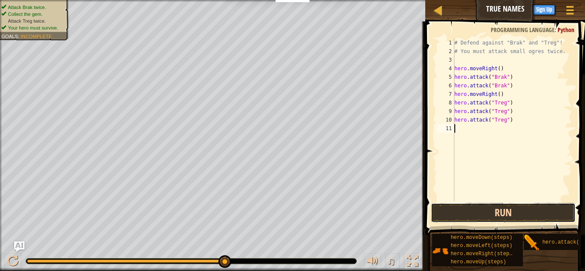
click at [498, 213] on button "Run" at bounding box center [503, 213] width 145 height 20
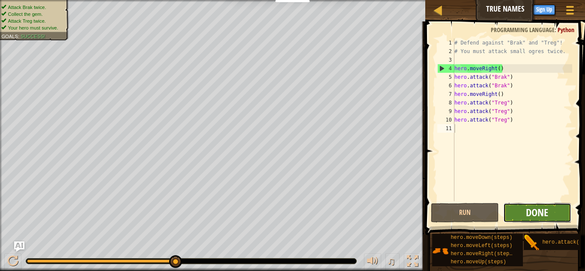
click at [546, 215] on span "Done" at bounding box center [537, 212] width 22 height 14
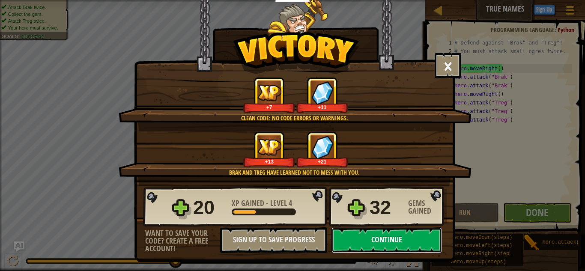
click at [378, 246] on button "Continue" at bounding box center [386, 240] width 110 height 26
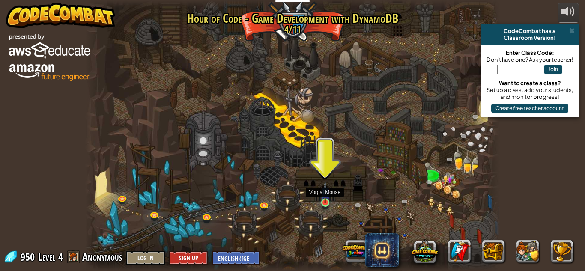
click at [325, 202] on img at bounding box center [325, 192] width 10 height 22
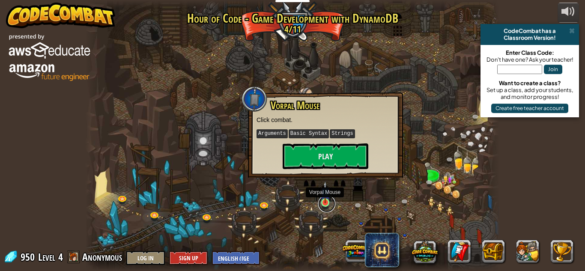
click at [325, 209] on link at bounding box center [326, 203] width 17 height 17
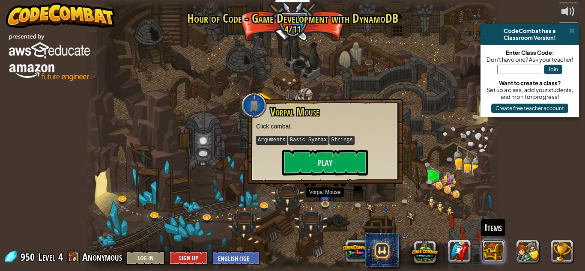
click at [492, 241] on button at bounding box center [493, 251] width 23 height 23
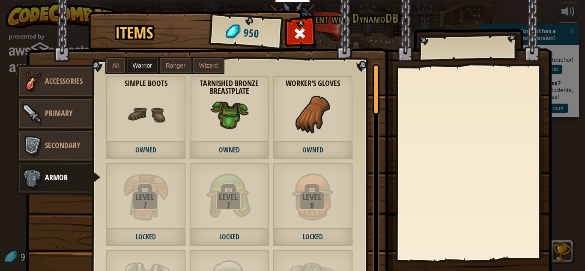
click at [176, 68] on span "Ranger" at bounding box center [176, 65] width 20 height 7
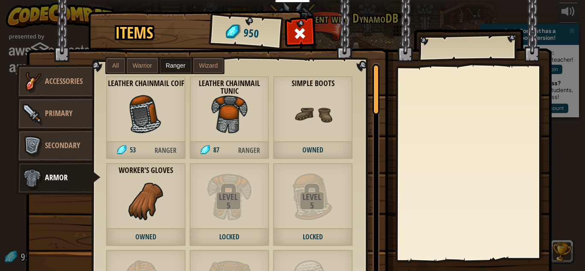
click at [158, 110] on img at bounding box center [146, 114] width 39 height 39
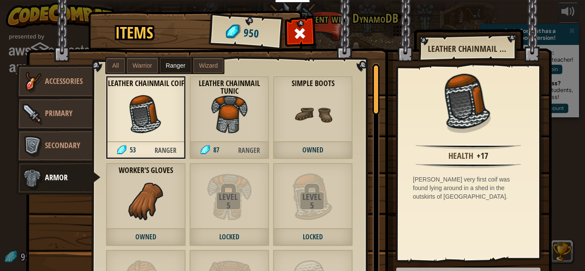
click at [241, 117] on img at bounding box center [229, 114] width 39 height 39
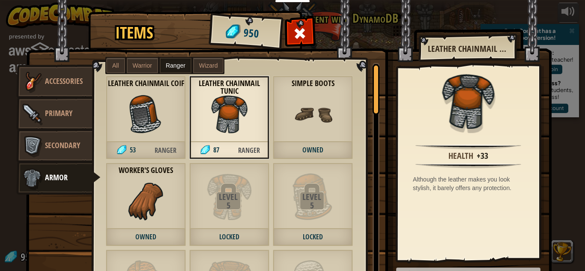
click at [211, 68] on span "Wizard" at bounding box center [208, 65] width 19 height 7
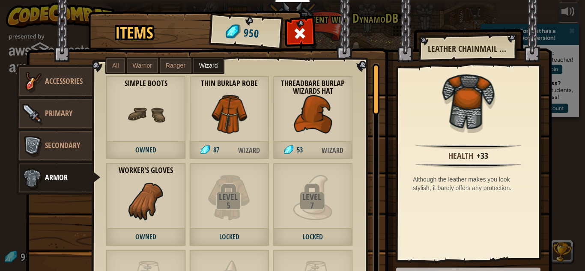
click at [221, 114] on img at bounding box center [229, 114] width 39 height 39
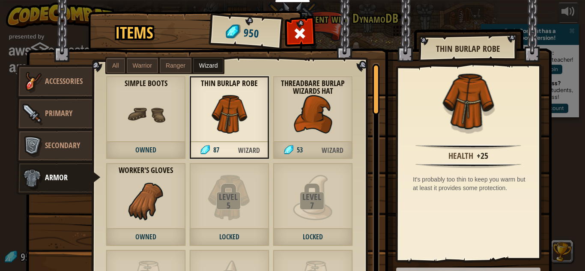
click at [299, 116] on img at bounding box center [313, 114] width 39 height 39
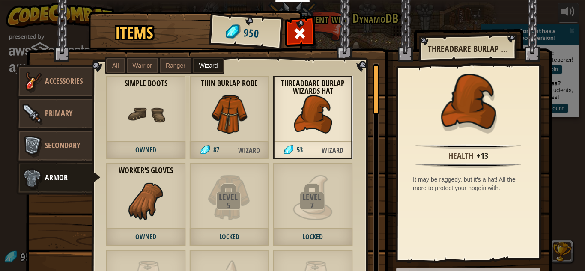
drag, startPoint x: 216, startPoint y: 119, endPoint x: 219, endPoint y: 123, distance: 5.5
click at [217, 119] on img at bounding box center [229, 114] width 39 height 39
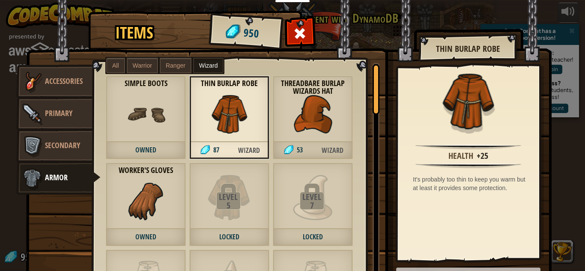
click at [159, 123] on img at bounding box center [146, 114] width 39 height 39
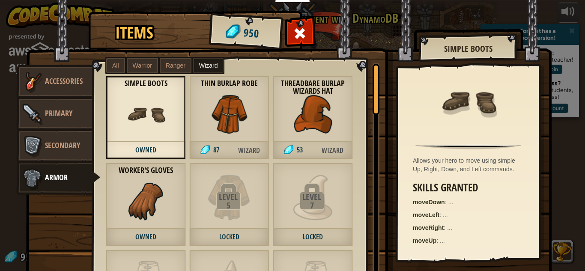
click at [140, 213] on img at bounding box center [146, 201] width 39 height 39
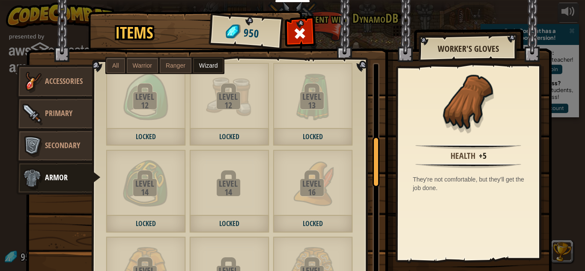
scroll to position [472, 0]
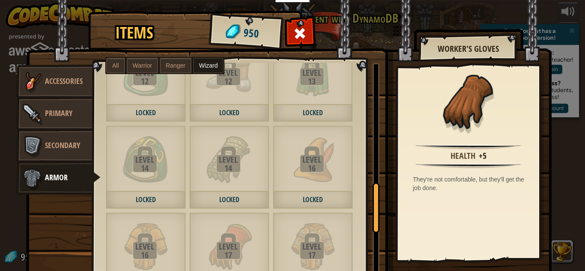
click at [127, 62] on label "Warrior" at bounding box center [142, 65] width 31 height 15
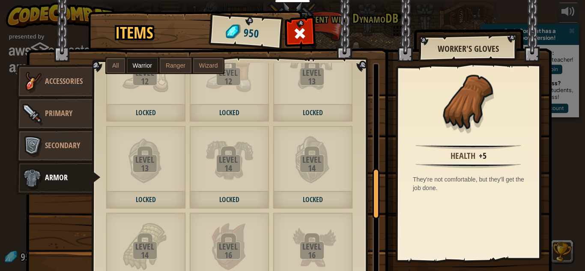
scroll to position [398, 0]
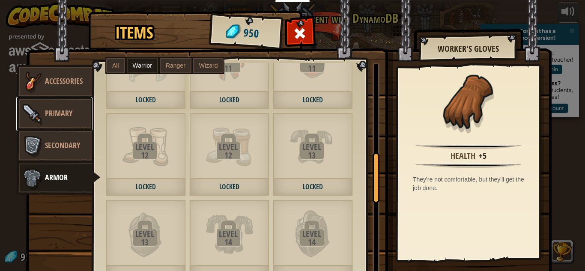
click at [71, 108] on span "Primary" at bounding box center [58, 113] width 27 height 11
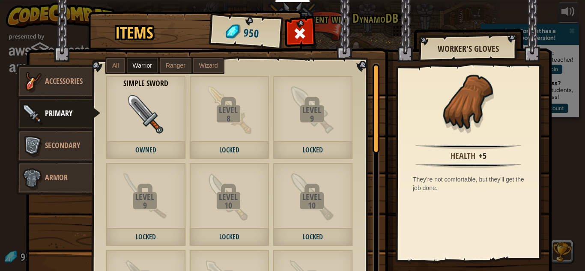
click at [203, 63] on span "Wizard" at bounding box center [208, 65] width 19 height 7
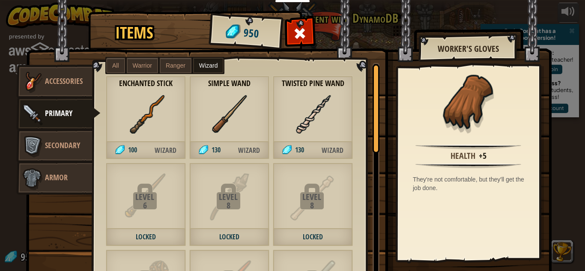
click at [317, 120] on img at bounding box center [313, 114] width 39 height 39
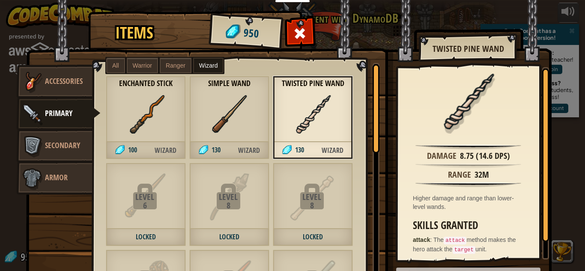
click at [227, 124] on img at bounding box center [229, 114] width 39 height 39
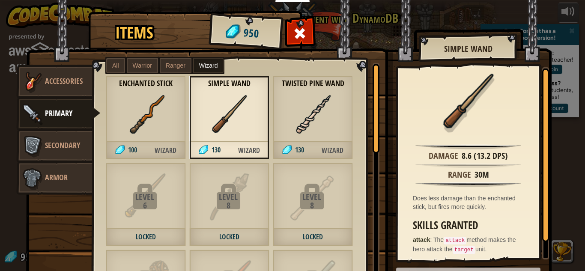
click at [316, 127] on img at bounding box center [313, 114] width 39 height 39
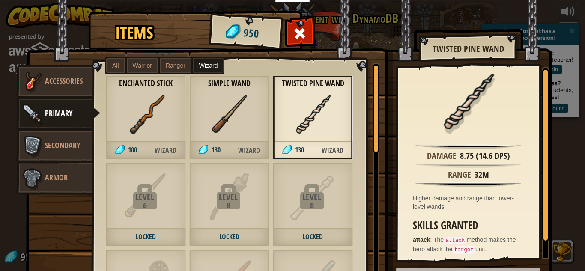
drag, startPoint x: 219, startPoint y: 125, endPoint x: 269, endPoint y: 135, distance: 50.5
click at [220, 127] on img at bounding box center [229, 114] width 39 height 39
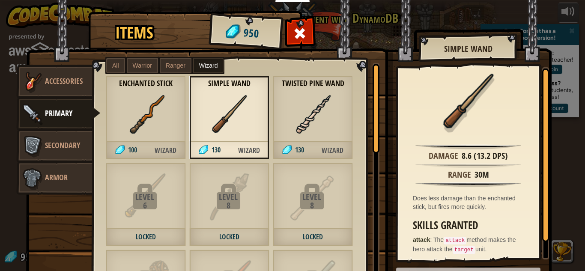
click at [295, 126] on img at bounding box center [313, 114] width 39 height 39
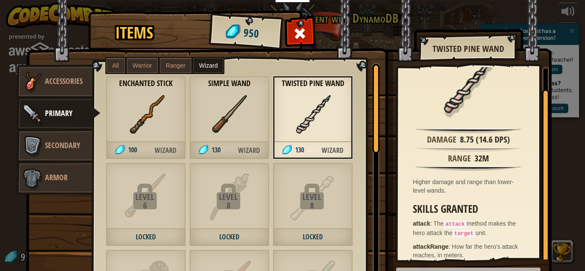
scroll to position [24, 0]
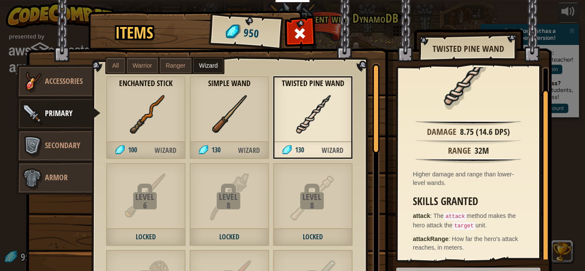
click at [296, 142] on span "130" at bounding box center [293, 151] width 41 height 18
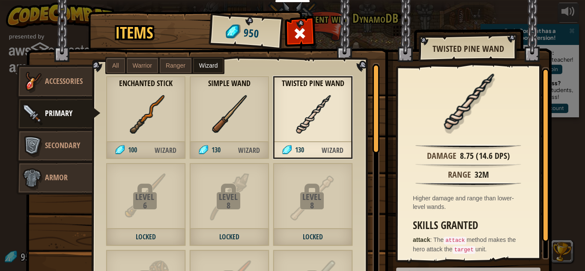
click at [484, 50] on h2 "Twisted Pine Wand" at bounding box center [468, 48] width 80 height 9
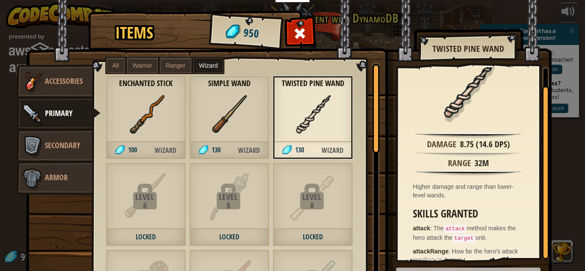
scroll to position [0, 0]
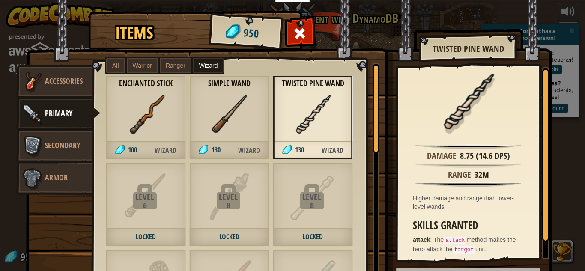
click at [319, 108] on img at bounding box center [313, 114] width 39 height 39
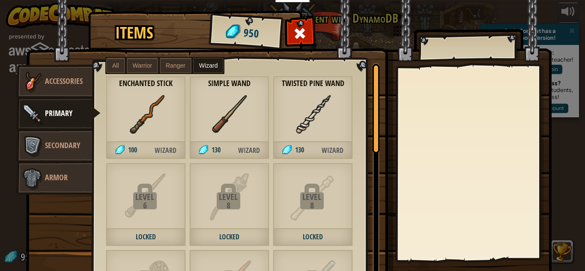
click at [319, 108] on img at bounding box center [313, 114] width 39 height 39
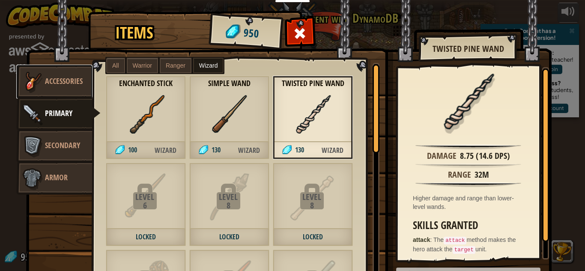
click at [59, 86] on span "Accessories" at bounding box center [64, 81] width 38 height 11
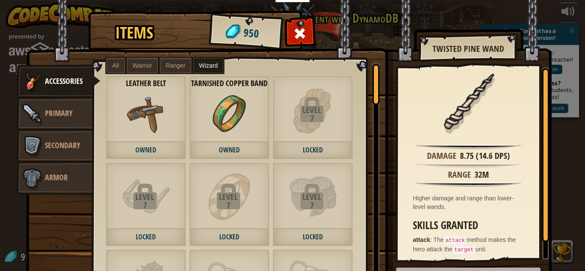
drag, startPoint x: 236, startPoint y: 128, endPoint x: 215, endPoint y: 123, distance: 21.6
click at [237, 128] on img at bounding box center [229, 114] width 39 height 39
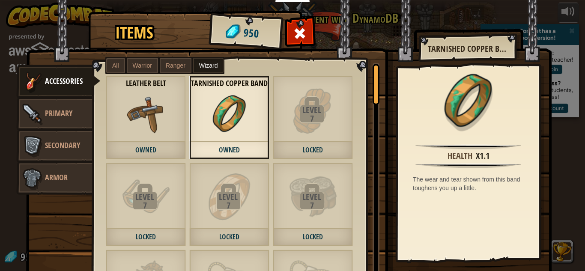
click at [130, 116] on img at bounding box center [146, 114] width 39 height 39
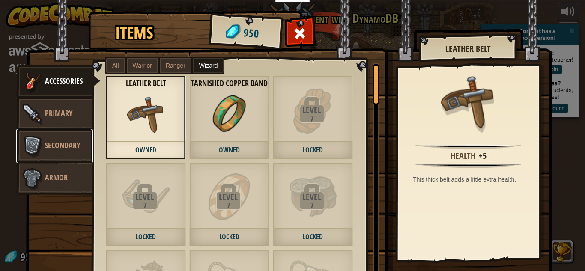
click at [53, 148] on span "Secondary" at bounding box center [62, 145] width 35 height 11
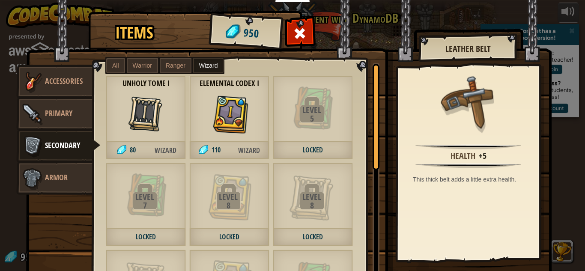
click at [181, 116] on div "Unholy Tome I 80 Wizard" at bounding box center [146, 117] width 80 height 83
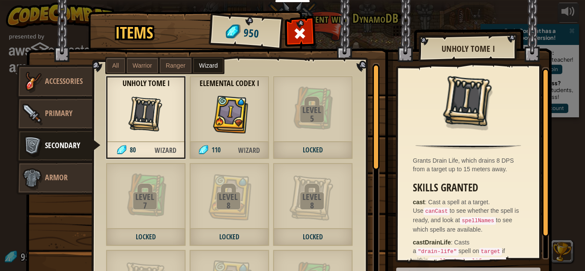
click at [210, 110] on img at bounding box center [229, 114] width 39 height 39
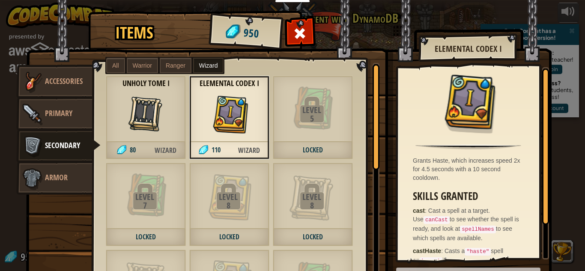
click at [136, 115] on img at bounding box center [146, 114] width 39 height 39
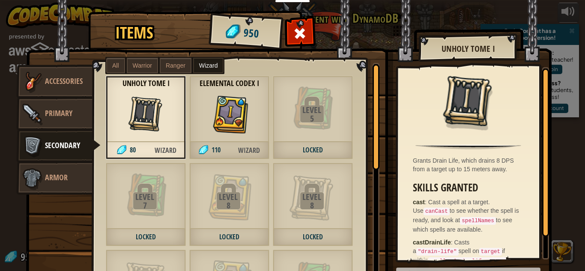
click at [235, 126] on img at bounding box center [229, 114] width 39 height 39
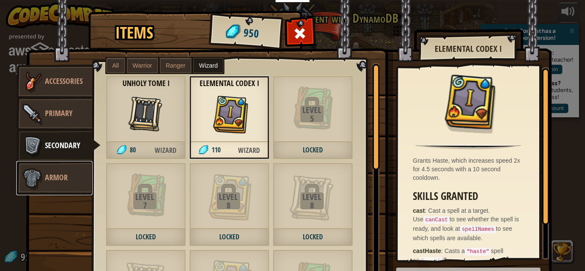
click at [56, 180] on span "Armor" at bounding box center [56, 177] width 23 height 11
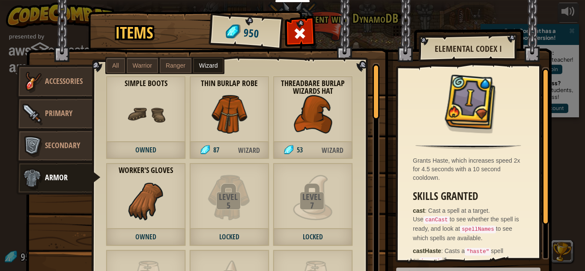
click at [186, 69] on label "Ranger" at bounding box center [176, 65] width 32 height 15
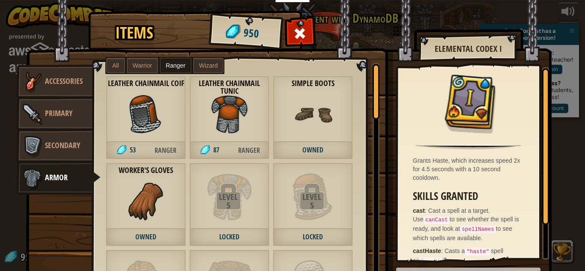
click at [145, 61] on label "Warrior" at bounding box center [142, 65] width 31 height 15
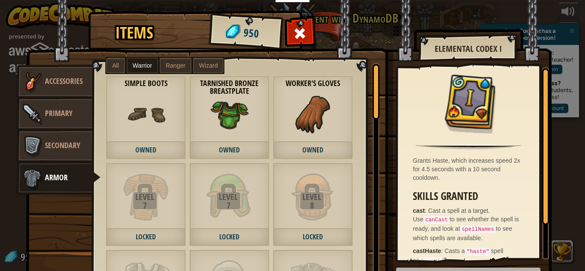
click at [182, 66] on span "Ranger" at bounding box center [176, 65] width 20 height 7
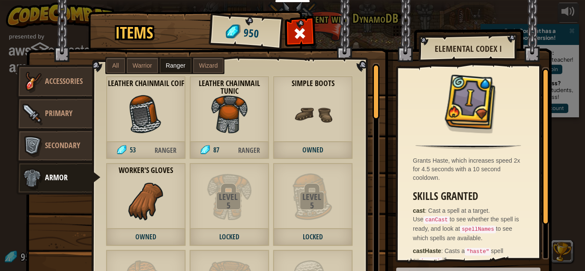
click at [238, 111] on img at bounding box center [229, 114] width 39 height 39
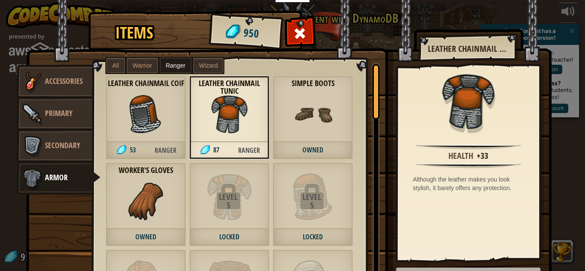
click at [145, 64] on span "Warrior" at bounding box center [142, 65] width 19 height 7
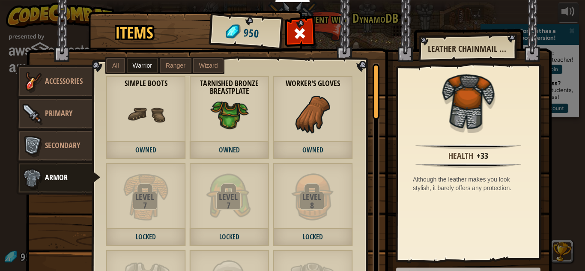
click at [199, 110] on div "Tarnished Bronze Breastplate Owned" at bounding box center [229, 117] width 80 height 83
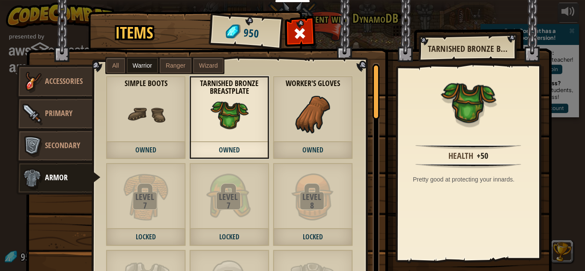
click at [167, 63] on span "Ranger" at bounding box center [176, 65] width 20 height 7
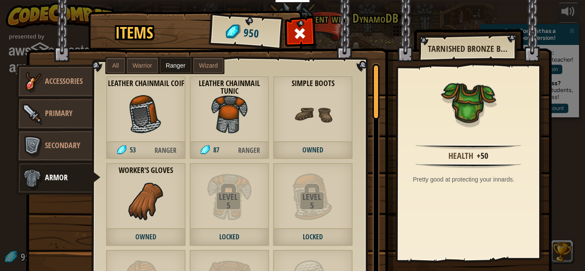
click at [125, 100] on div "Leather Chainmail Coif 53 Ranger" at bounding box center [146, 117] width 80 height 83
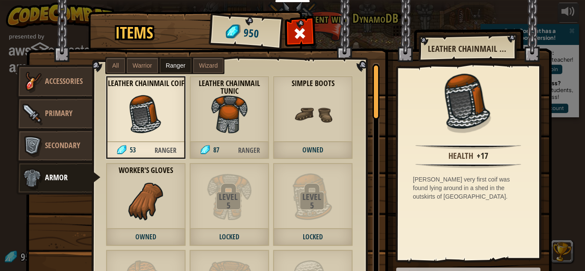
click at [134, 64] on span "Warrior" at bounding box center [142, 65] width 19 height 7
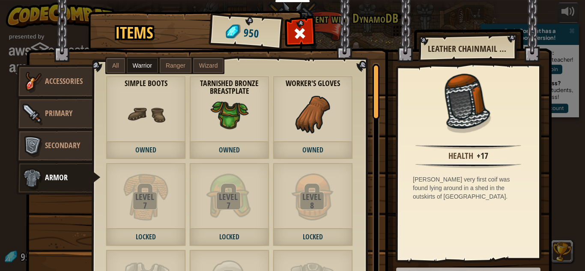
drag, startPoint x: 161, startPoint y: 65, endPoint x: 167, endPoint y: 68, distance: 6.5
click at [161, 65] on label "Ranger" at bounding box center [176, 65] width 32 height 15
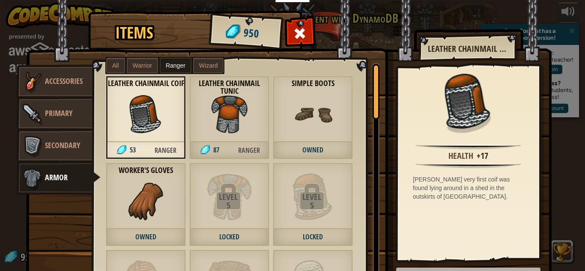
click at [166, 116] on div "Leather Chainmail Coif 53 Ranger" at bounding box center [146, 117] width 80 height 83
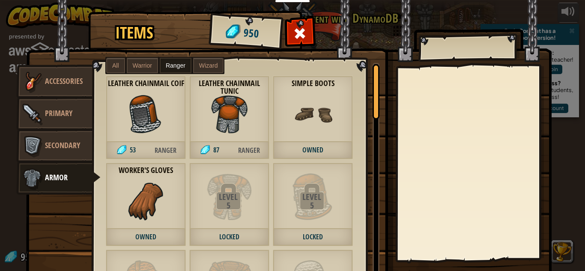
click at [184, 98] on div "Leather Chainmail Coif 53 Ranger" at bounding box center [146, 117] width 80 height 83
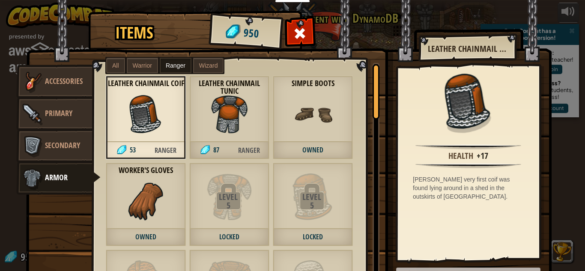
click at [155, 98] on img at bounding box center [146, 114] width 39 height 39
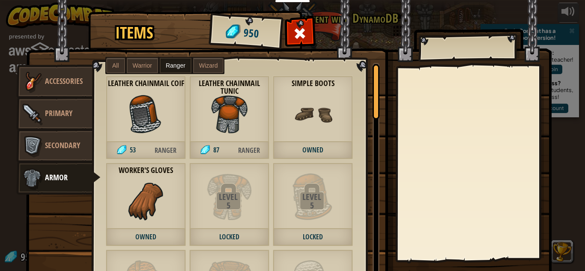
click at [155, 98] on img at bounding box center [146, 114] width 39 height 39
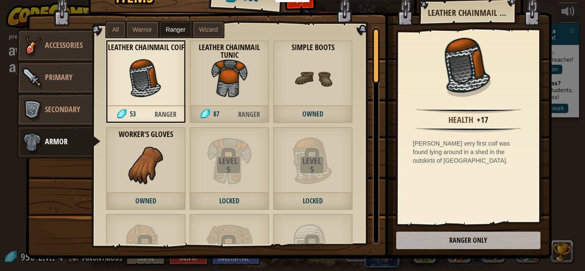
scroll to position [37, 0]
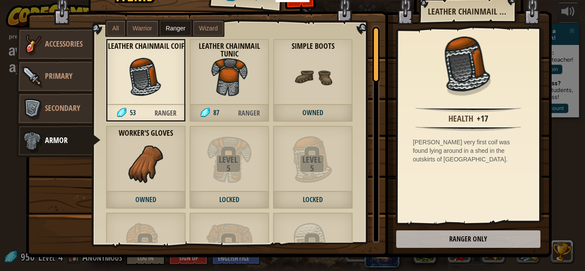
click at [583, 48] on div "Items 950 Misc Accessories Primary Secondary Armor All Warrior Ranger Wizard Le…" at bounding box center [292, 135] width 585 height 271
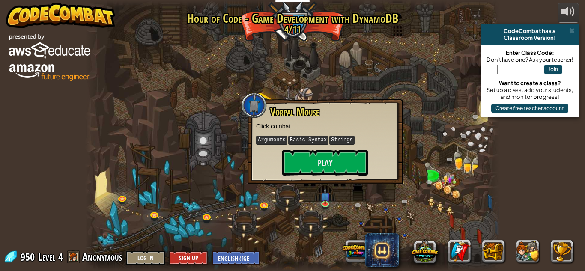
click at [328, 185] on div at bounding box center [292, 135] width 414 height 271
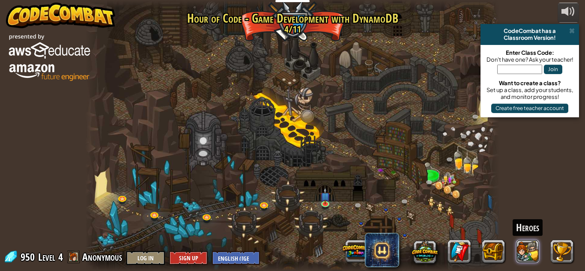
click at [534, 255] on button at bounding box center [527, 251] width 23 height 23
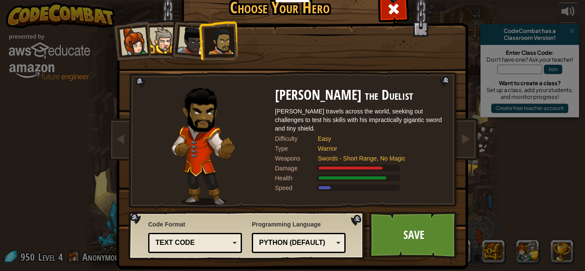
click at [184, 45] on div at bounding box center [191, 41] width 28 height 28
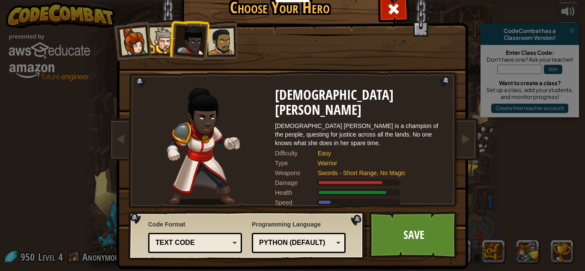
click at [160, 41] on div at bounding box center [162, 40] width 26 height 26
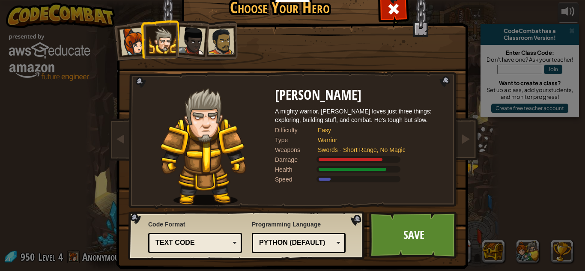
click at [136, 42] on div at bounding box center [133, 41] width 28 height 28
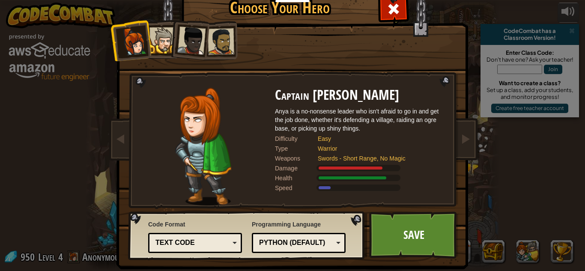
drag, startPoint x: 143, startPoint y: 40, endPoint x: 158, endPoint y: 40, distance: 15.0
click at [143, 40] on div at bounding box center [133, 41] width 28 height 28
drag, startPoint x: 158, startPoint y: 40, endPoint x: 197, endPoint y: 47, distance: 40.4
click at [168, 42] on div at bounding box center [162, 40] width 26 height 26
click at [201, 48] on div at bounding box center [191, 41] width 28 height 28
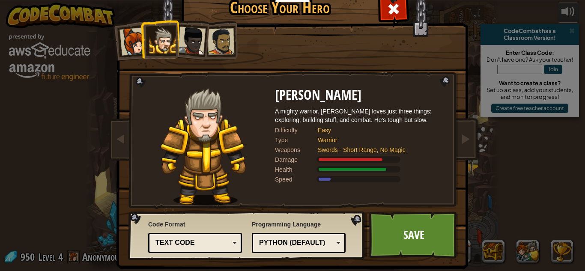
click at [207, 51] on li at bounding box center [217, 41] width 39 height 40
click at [209, 51] on div at bounding box center [221, 41] width 27 height 27
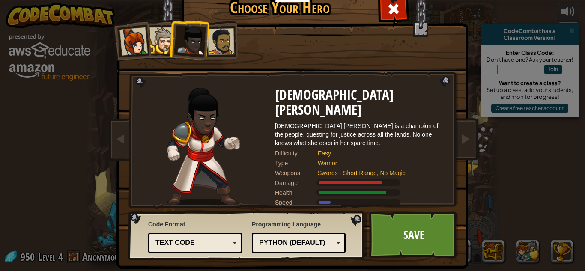
click at [223, 54] on div at bounding box center [221, 41] width 27 height 27
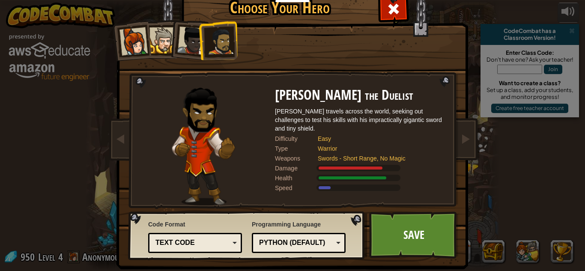
click at [293, 247] on div "Python (Default)" at bounding box center [296, 243] width 74 height 10
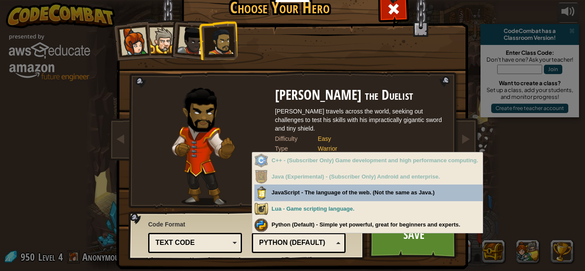
click at [293, 247] on div "Python (Default)" at bounding box center [296, 243] width 74 height 10
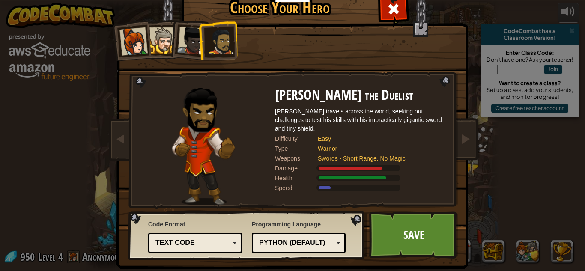
click at [220, 241] on div "Text code" at bounding box center [192, 243] width 74 height 10
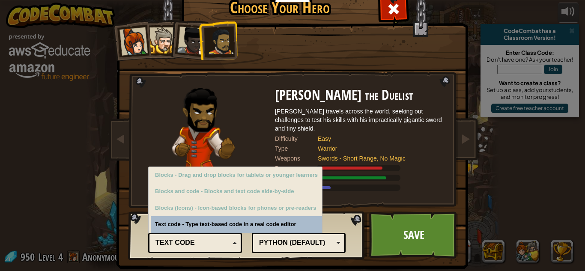
click at [225, 240] on div "Text code" at bounding box center [192, 243] width 74 height 10
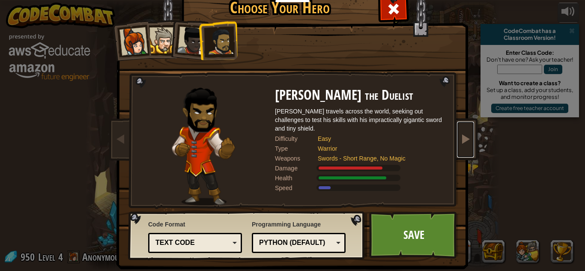
click at [465, 136] on span at bounding box center [465, 139] width 10 height 10
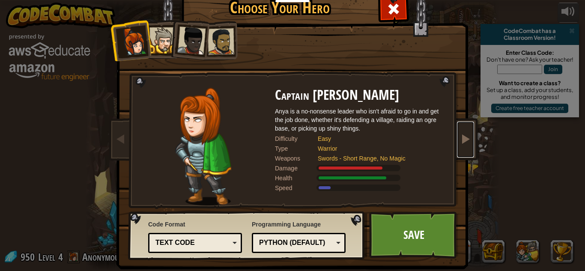
click at [462, 140] on span at bounding box center [465, 139] width 10 height 10
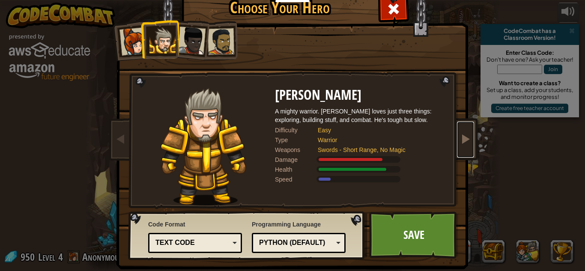
click at [462, 140] on span at bounding box center [465, 139] width 10 height 10
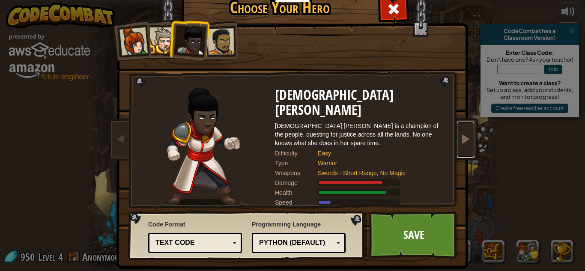
click at [462, 140] on span at bounding box center [465, 139] width 10 height 10
click at [464, 152] on link at bounding box center [465, 140] width 17 height 36
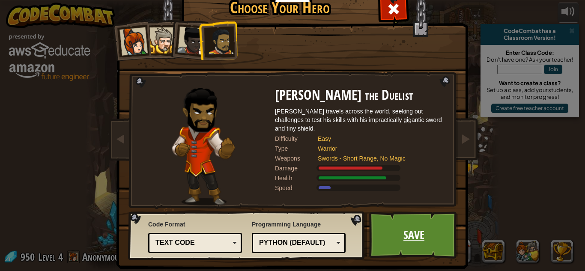
click at [402, 246] on link "Save" at bounding box center [413, 234] width 89 height 47
